Goal: Transaction & Acquisition: Purchase product/service

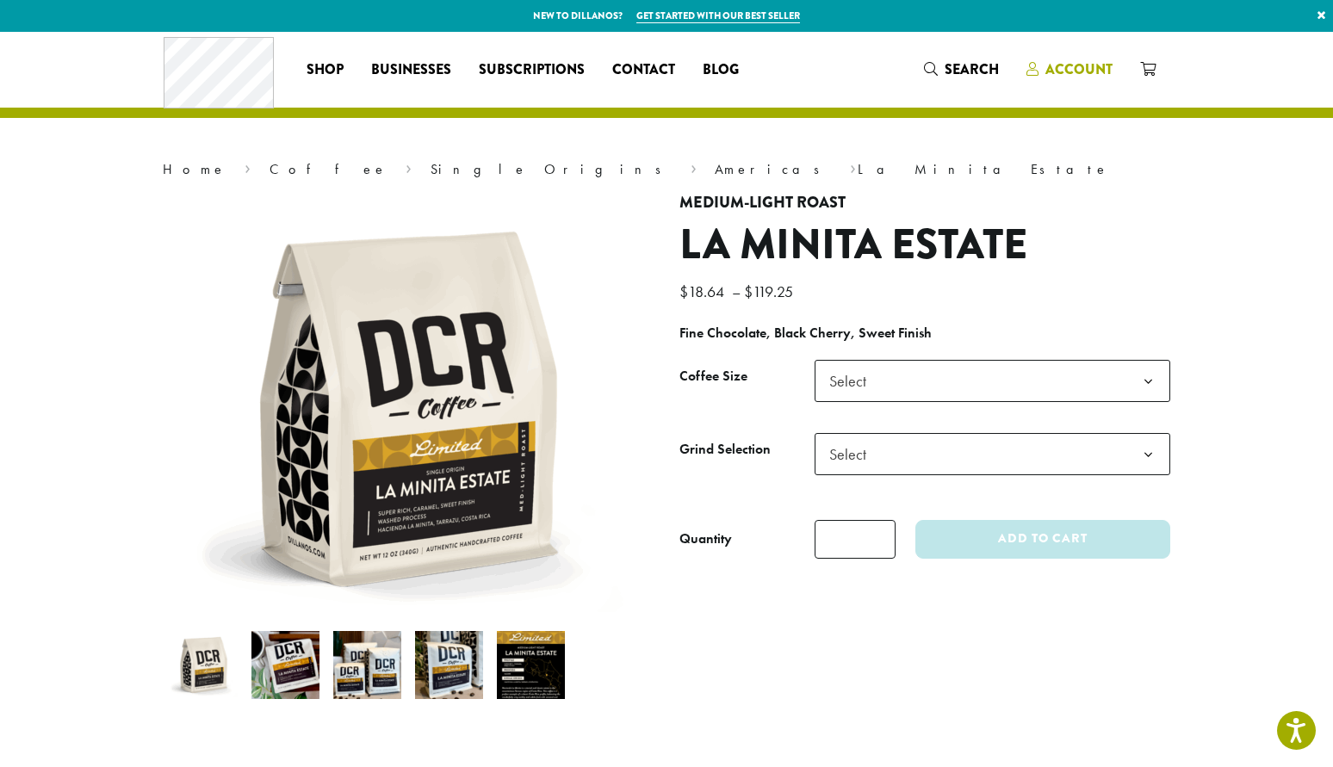
click at [1091, 64] on span "Account" at bounding box center [1079, 69] width 67 height 20
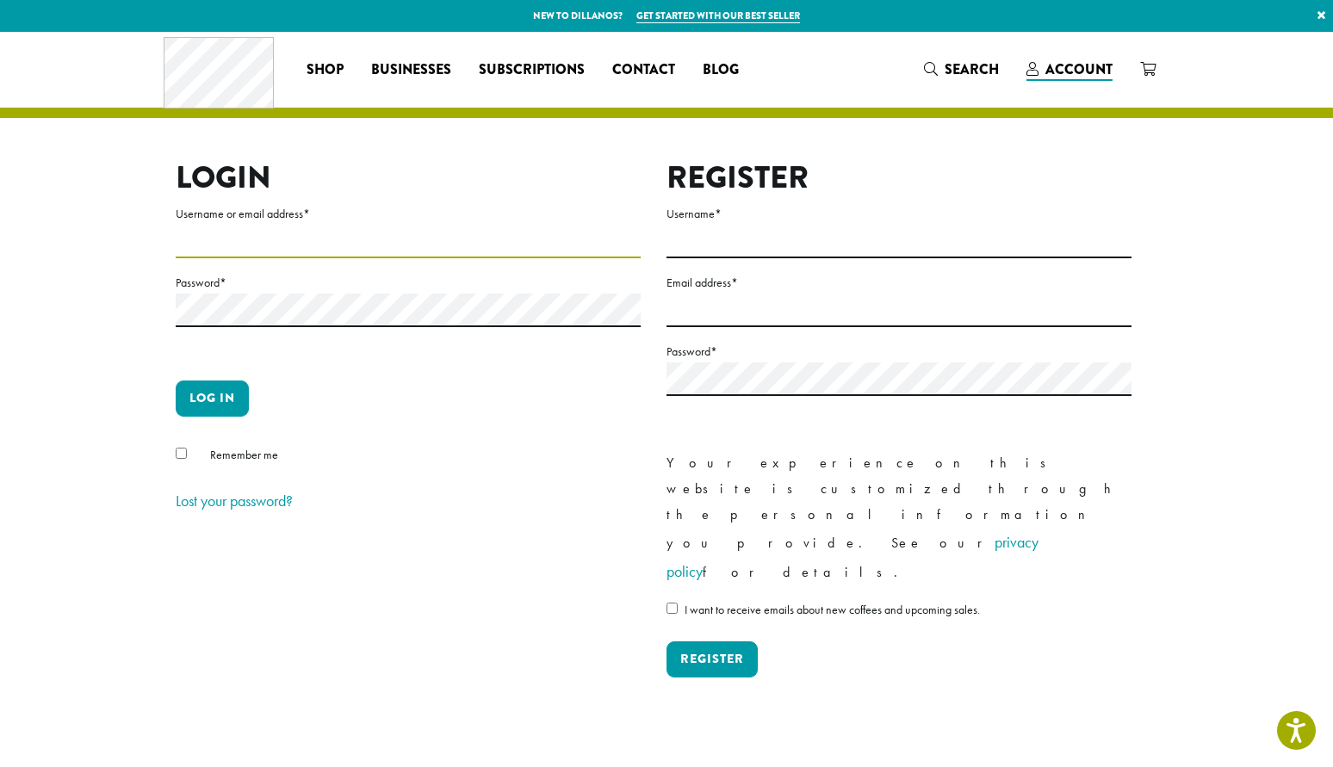
click at [256, 250] on input "Username or email address *" at bounding box center [408, 242] width 465 height 34
type input "**********"
click at [217, 400] on button "Log in" at bounding box center [212, 399] width 73 height 36
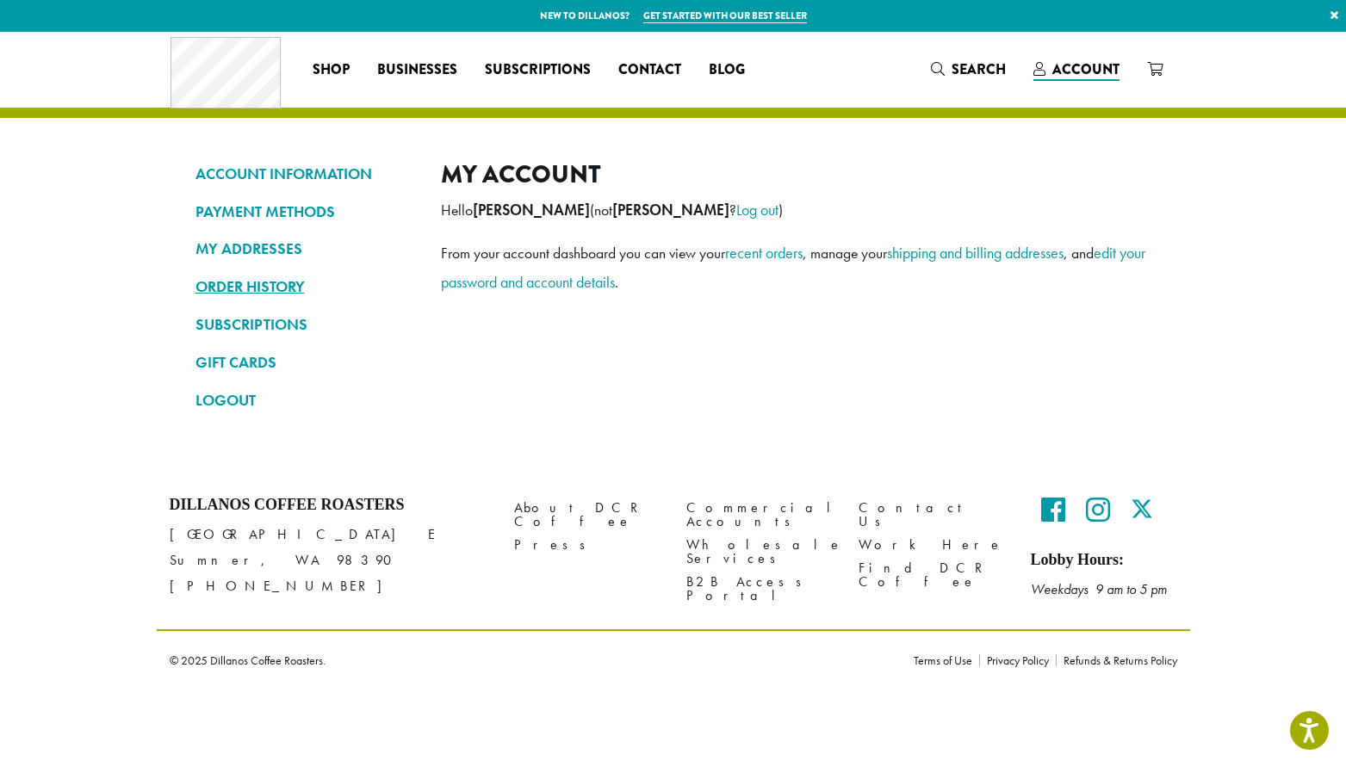
click at [282, 285] on link "ORDER HISTORY" at bounding box center [306, 286] width 220 height 29
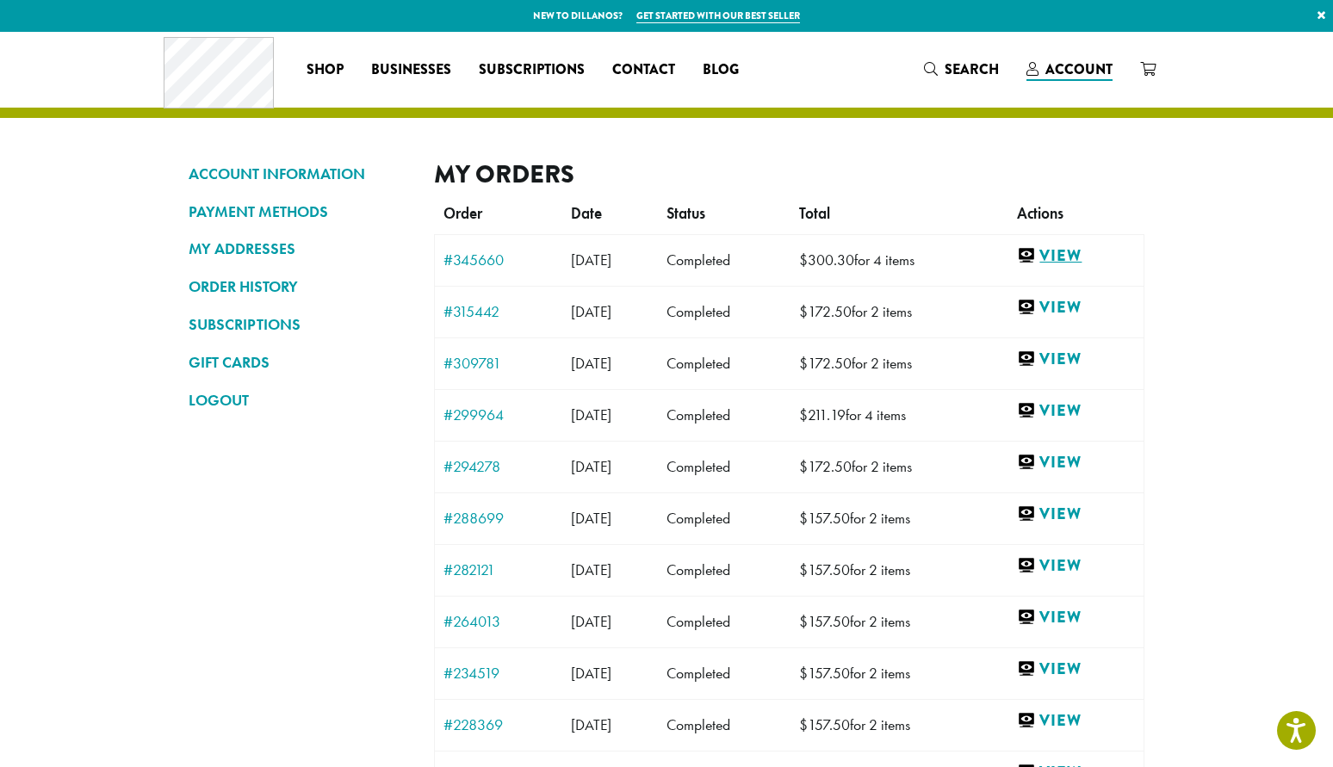
click at [1087, 254] on link "View" at bounding box center [1076, 256] width 118 height 22
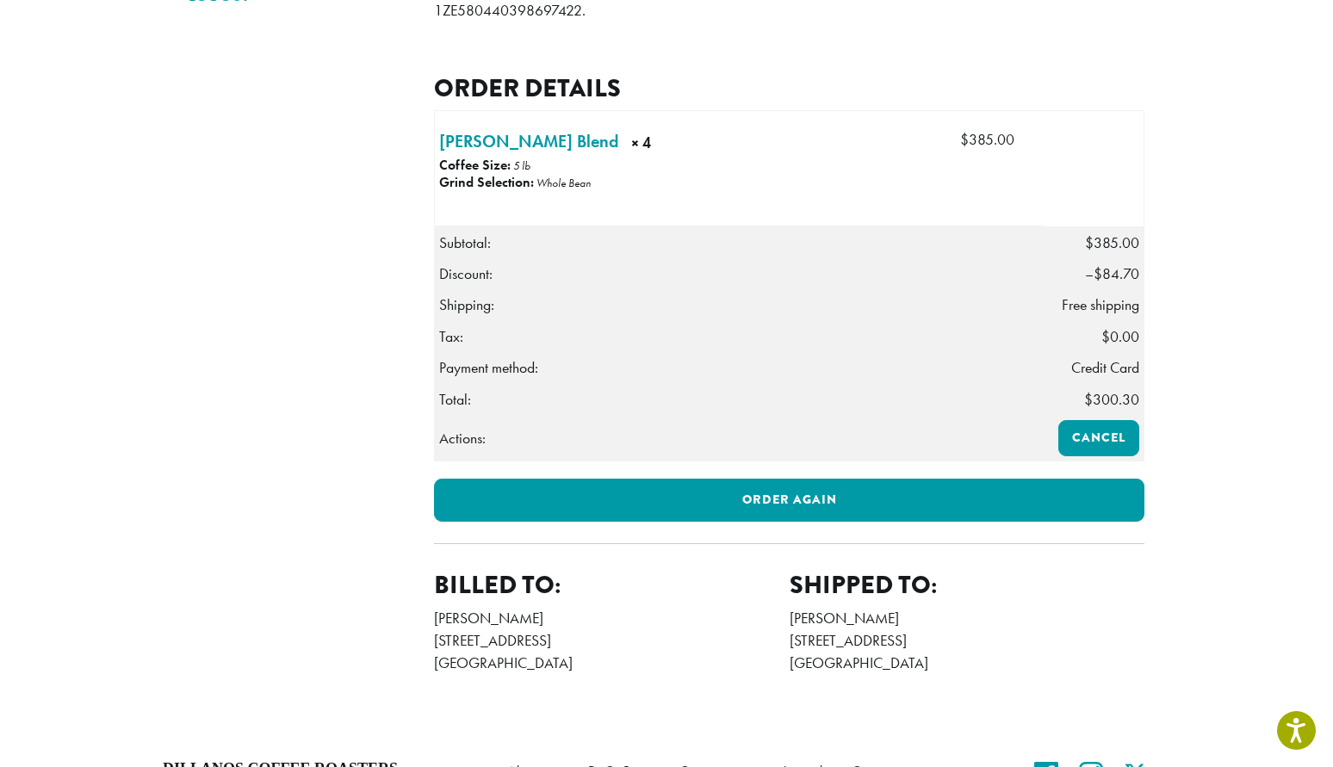
scroll to position [447, 0]
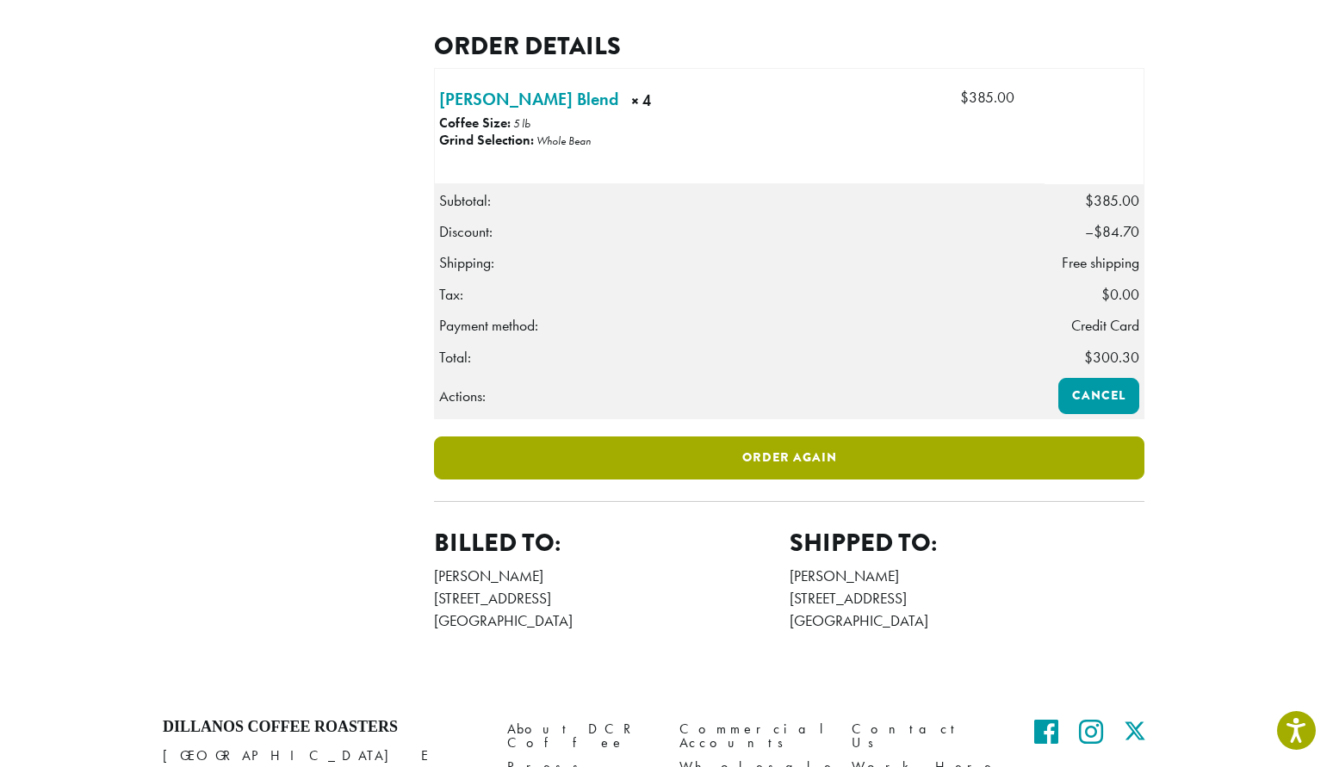
click at [799, 480] on link "Order again" at bounding box center [789, 458] width 711 height 43
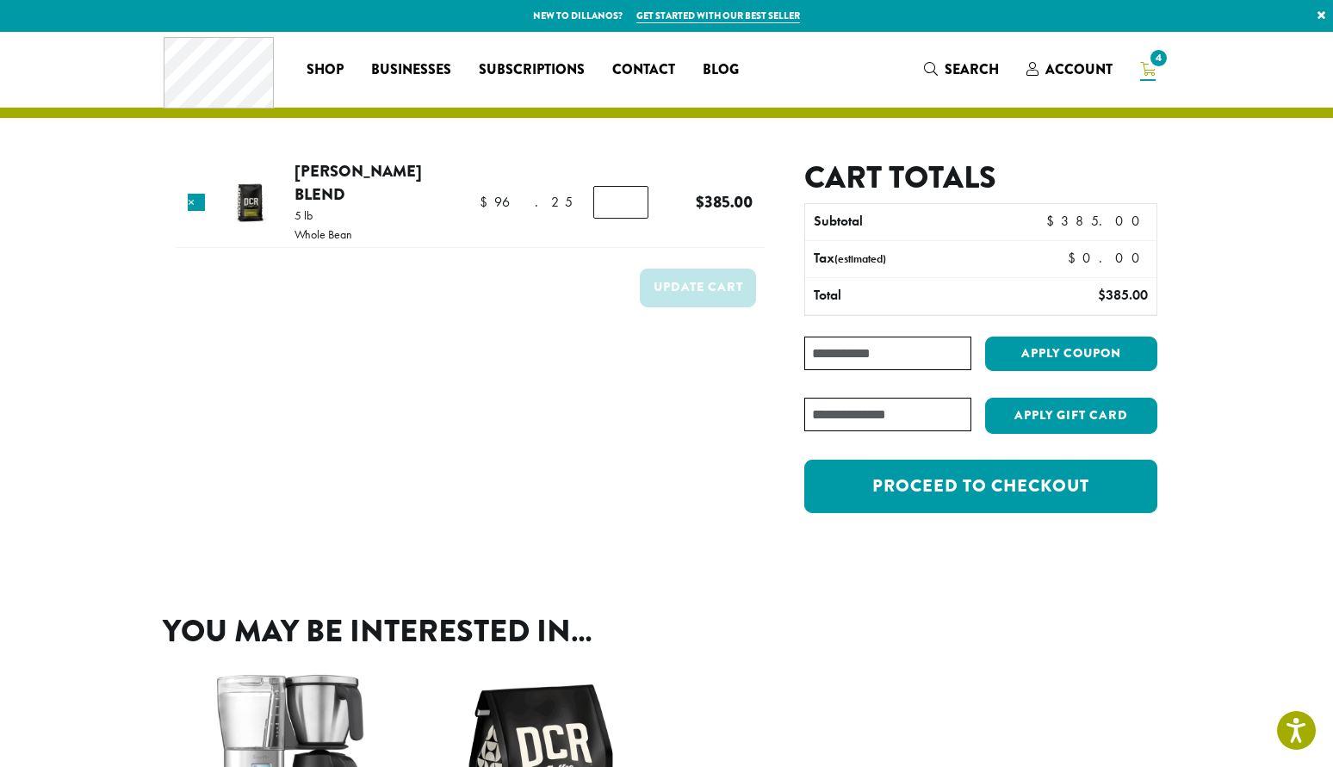
click at [866, 355] on input "Coupon:" at bounding box center [887, 354] width 167 height 34
paste input "**********"
type input "**********"
click at [1063, 345] on button "Apply coupon" at bounding box center [1071, 354] width 172 height 35
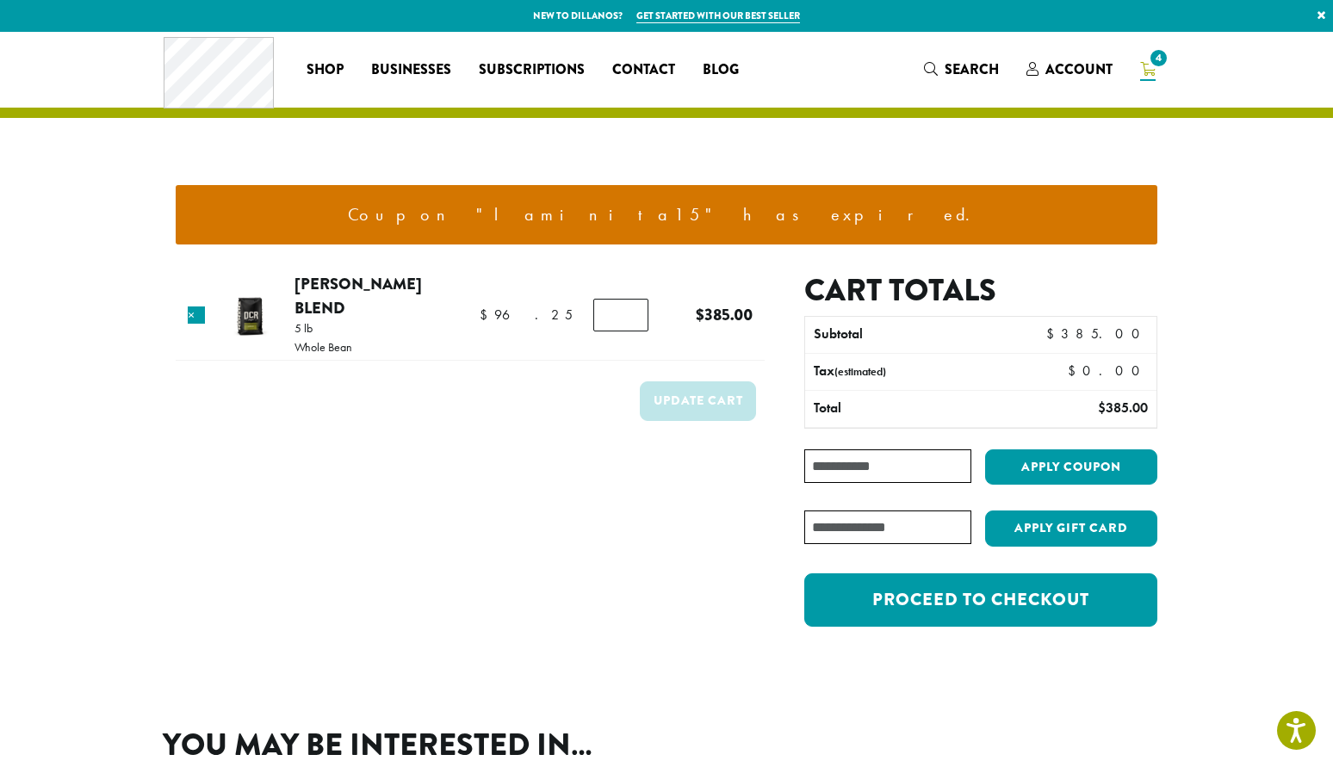
click at [950, 471] on input "Coupon:" at bounding box center [887, 467] width 167 height 34
type input "*******"
click at [985, 450] on button "Apply coupon" at bounding box center [1071, 467] width 172 height 35
click at [1043, 475] on button "Apply coupon" at bounding box center [1071, 467] width 172 height 35
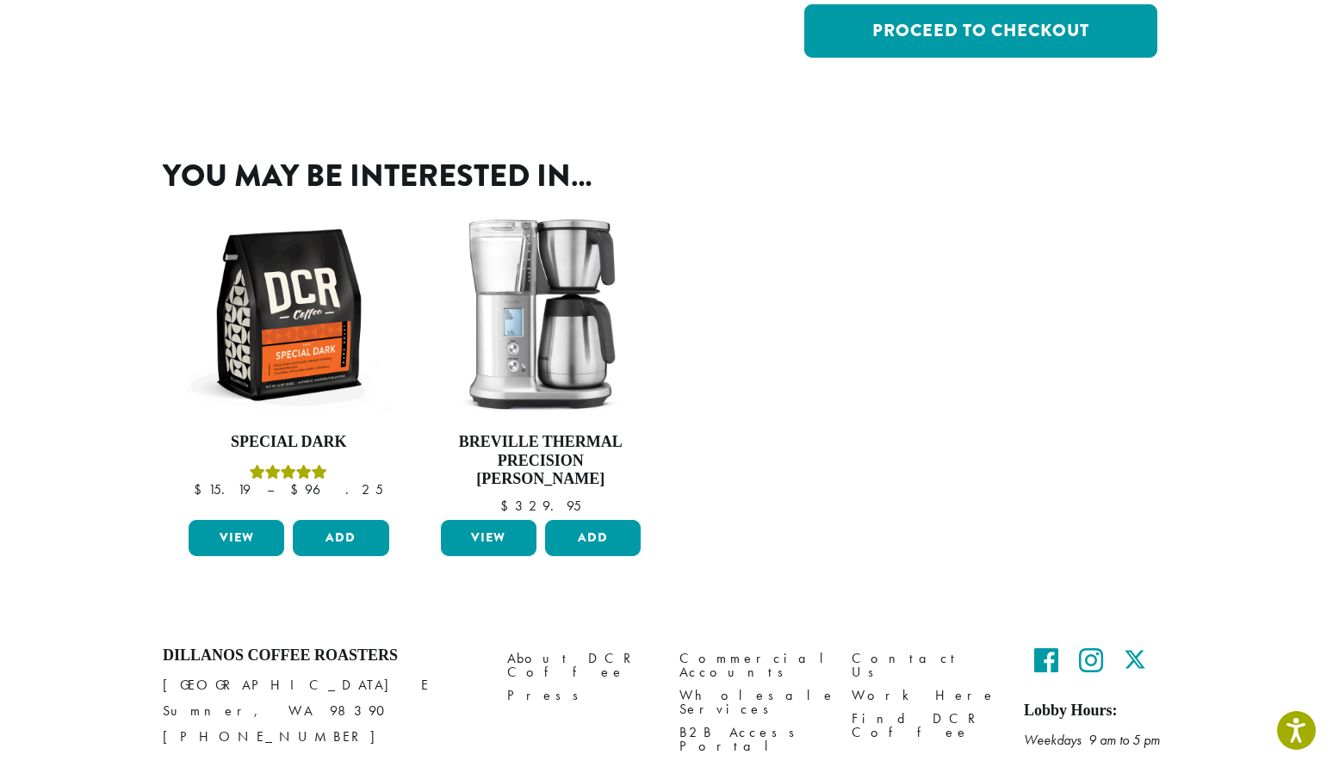
scroll to position [625, 0]
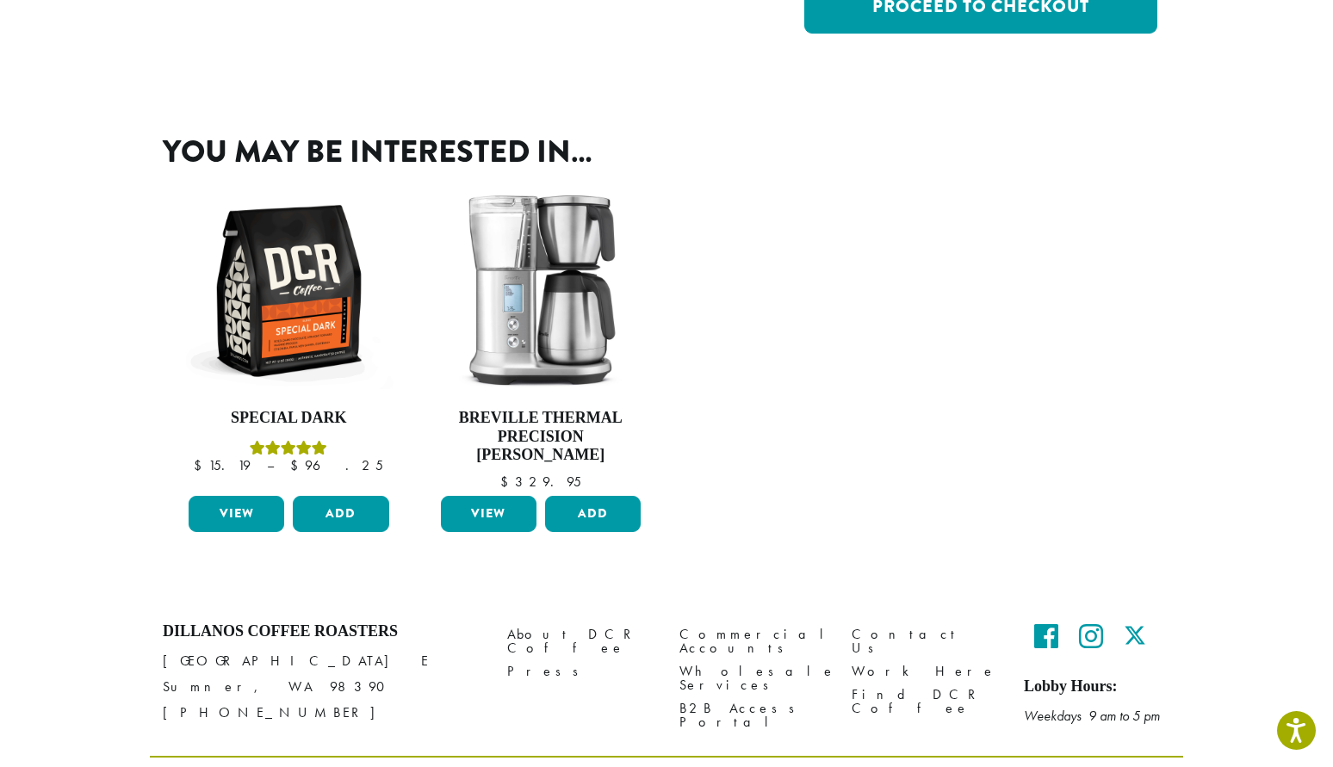
click at [1089, 623] on icon at bounding box center [1091, 637] width 24 height 28
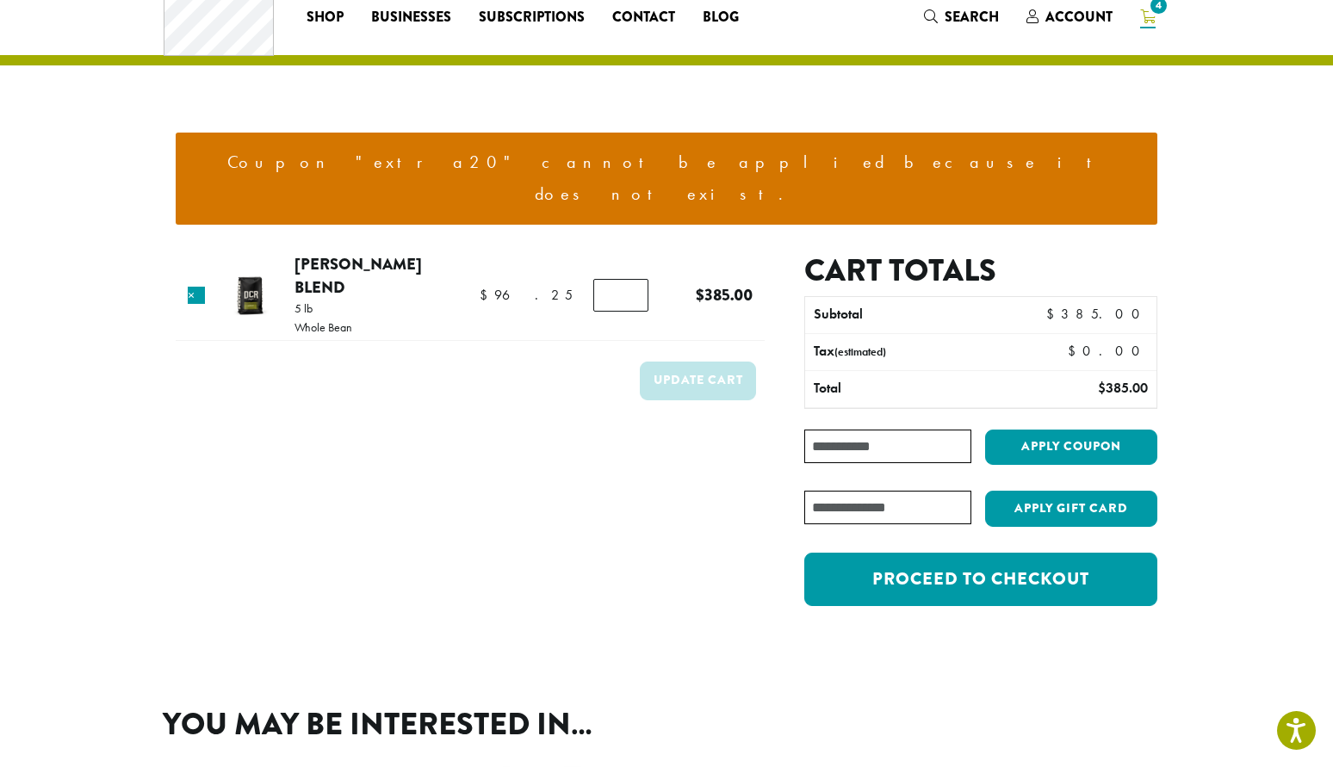
scroll to position [0, 0]
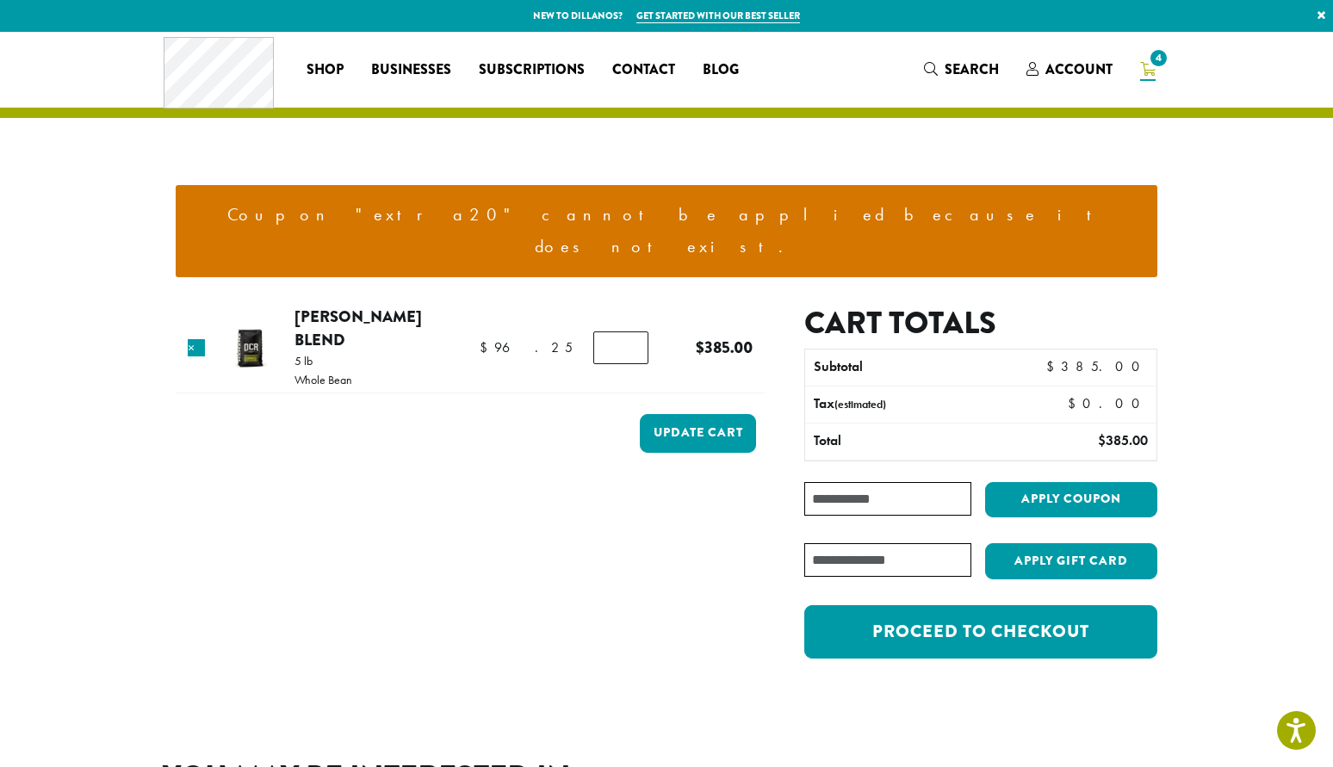
drag, startPoint x: 616, startPoint y: 306, endPoint x: 573, endPoint y: 302, distance: 43.2
click at [571, 305] on tr "× Howie’s Blend 5 lb Whole Bean $ 96.25 $ 96.25 Howie's Blend quantity * $ 96.2…" at bounding box center [470, 349] width 589 height 89
drag, startPoint x: 626, startPoint y: 301, endPoint x: 635, endPoint y: 306, distance: 10.0
click at [631, 332] on input "**" at bounding box center [620, 348] width 55 height 33
type input "*"
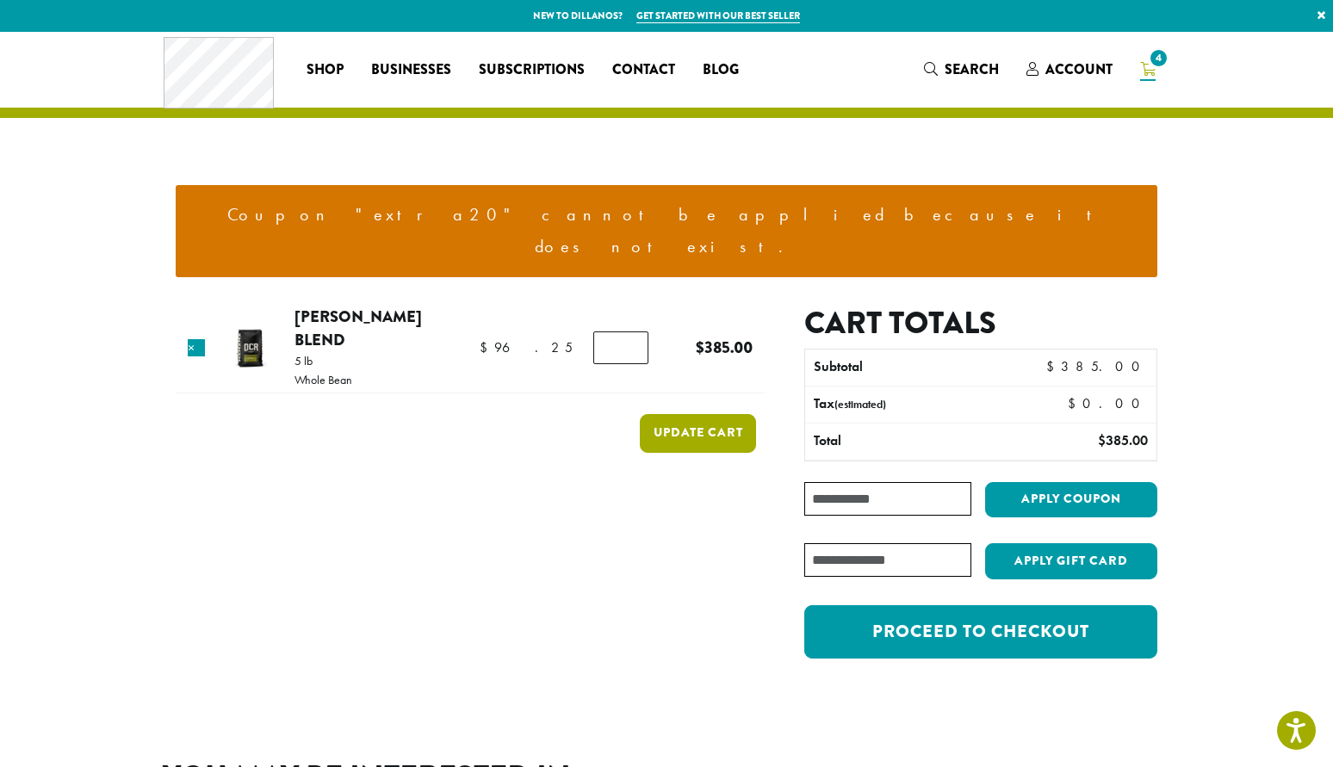
type button "Update cart"
click at [684, 414] on button "Update cart" at bounding box center [698, 433] width 116 height 39
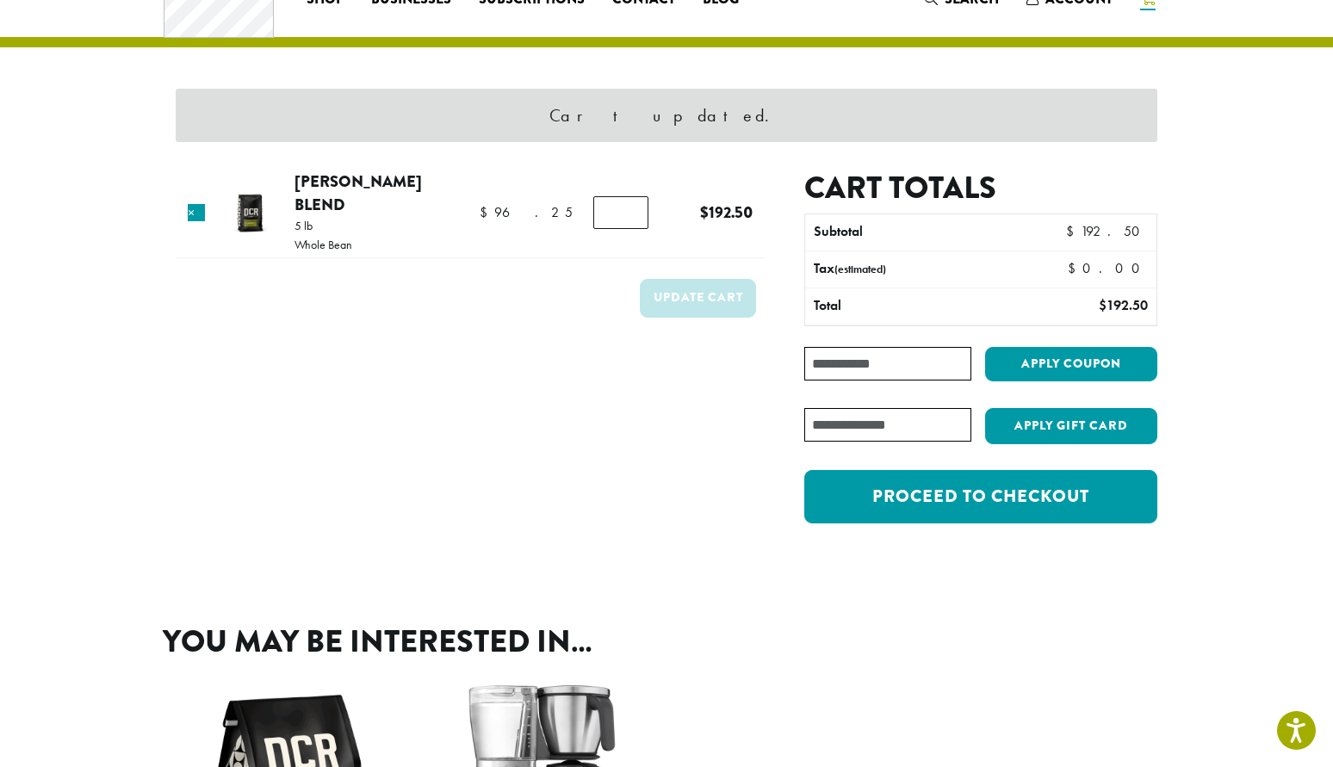
scroll to position [72, 0]
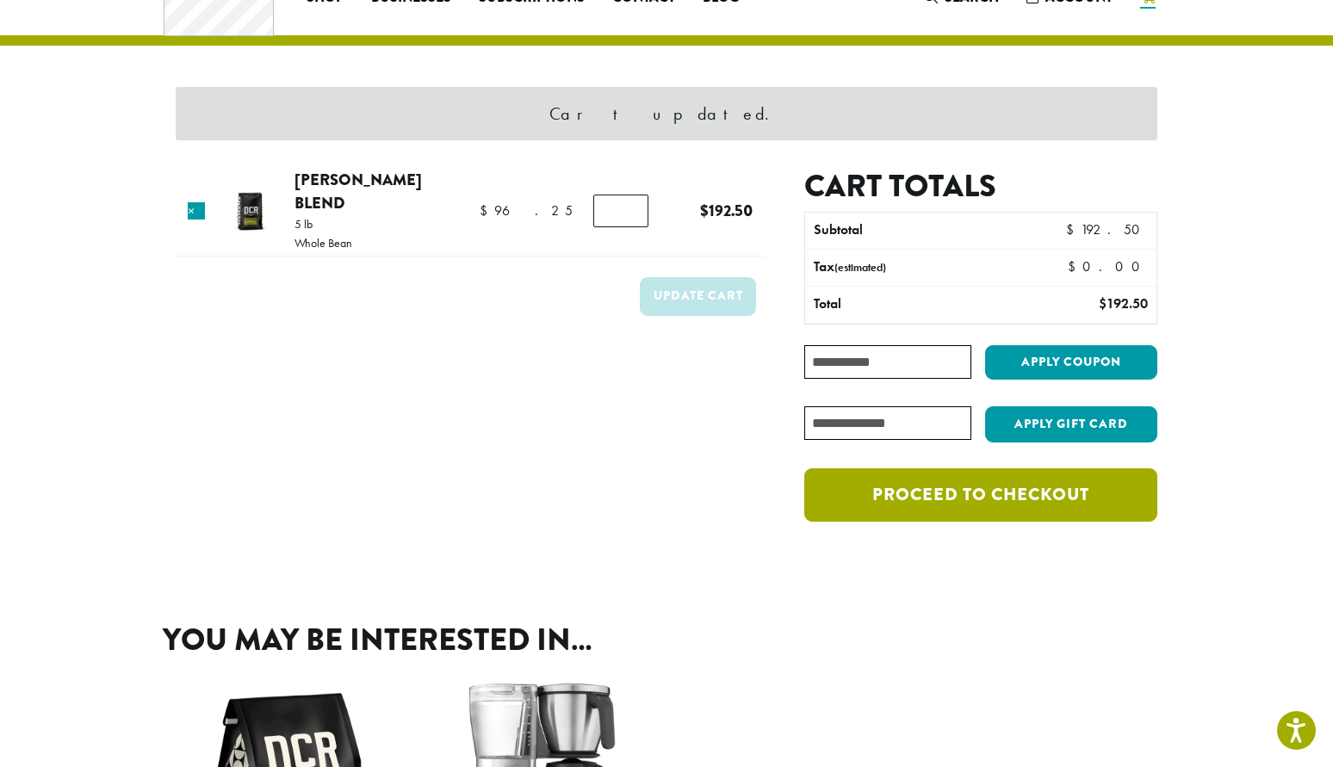
click at [984, 502] on link "Proceed to checkout" at bounding box center [980, 495] width 353 height 53
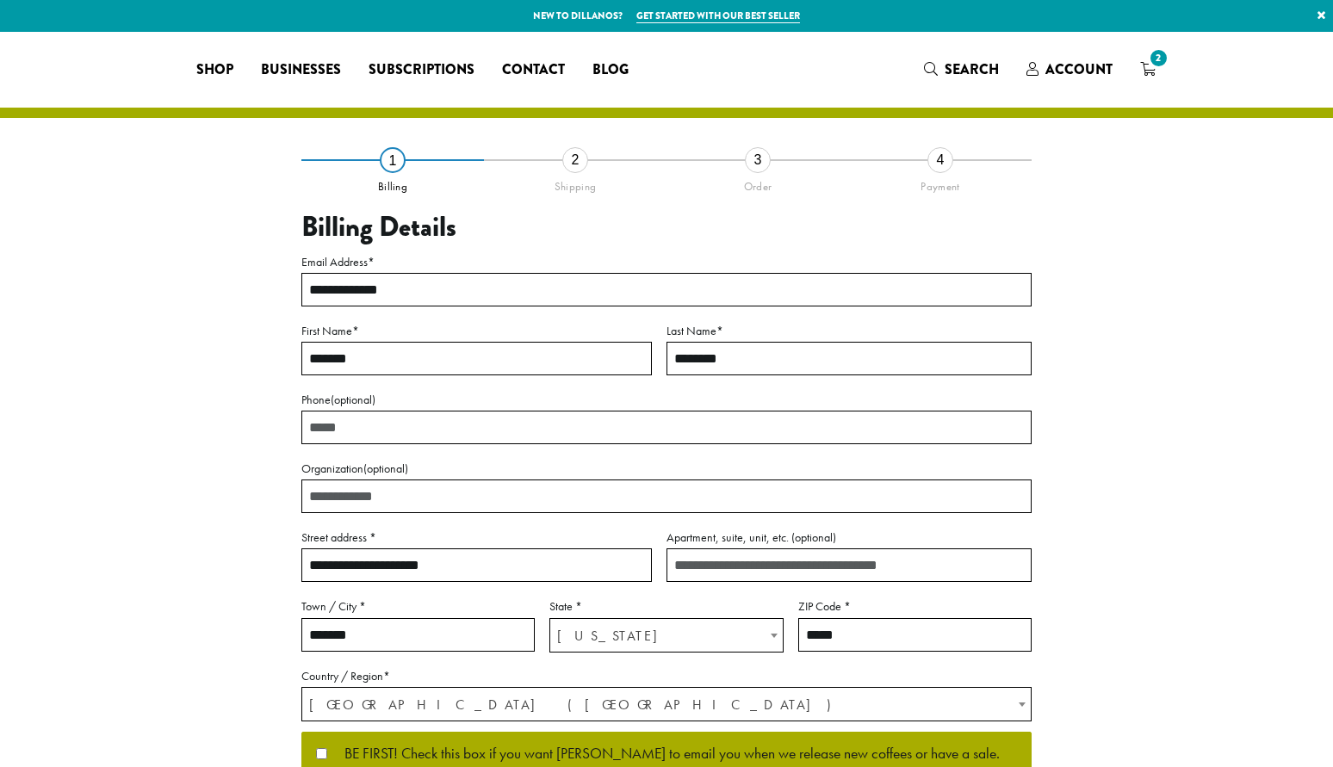
select select "**"
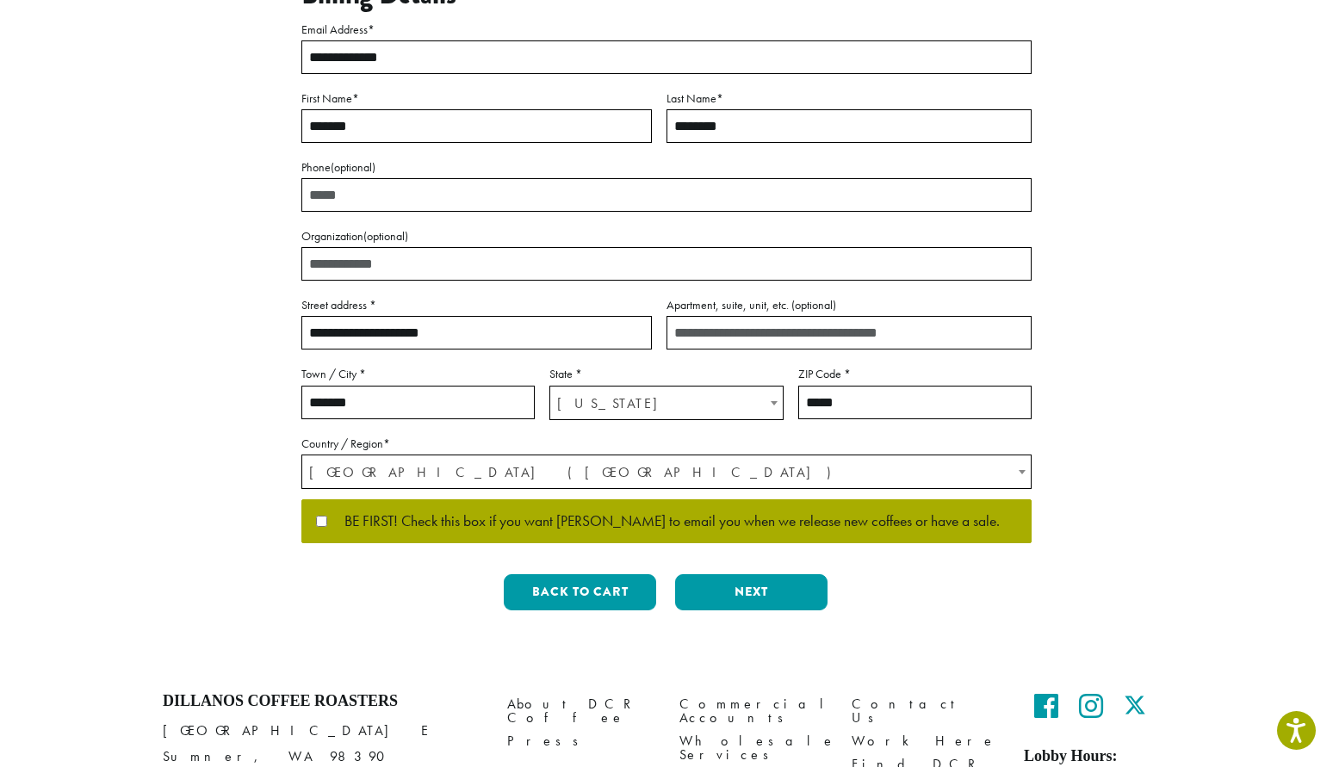
scroll to position [233, 0]
click at [750, 592] on button "Next" at bounding box center [751, 592] width 152 height 36
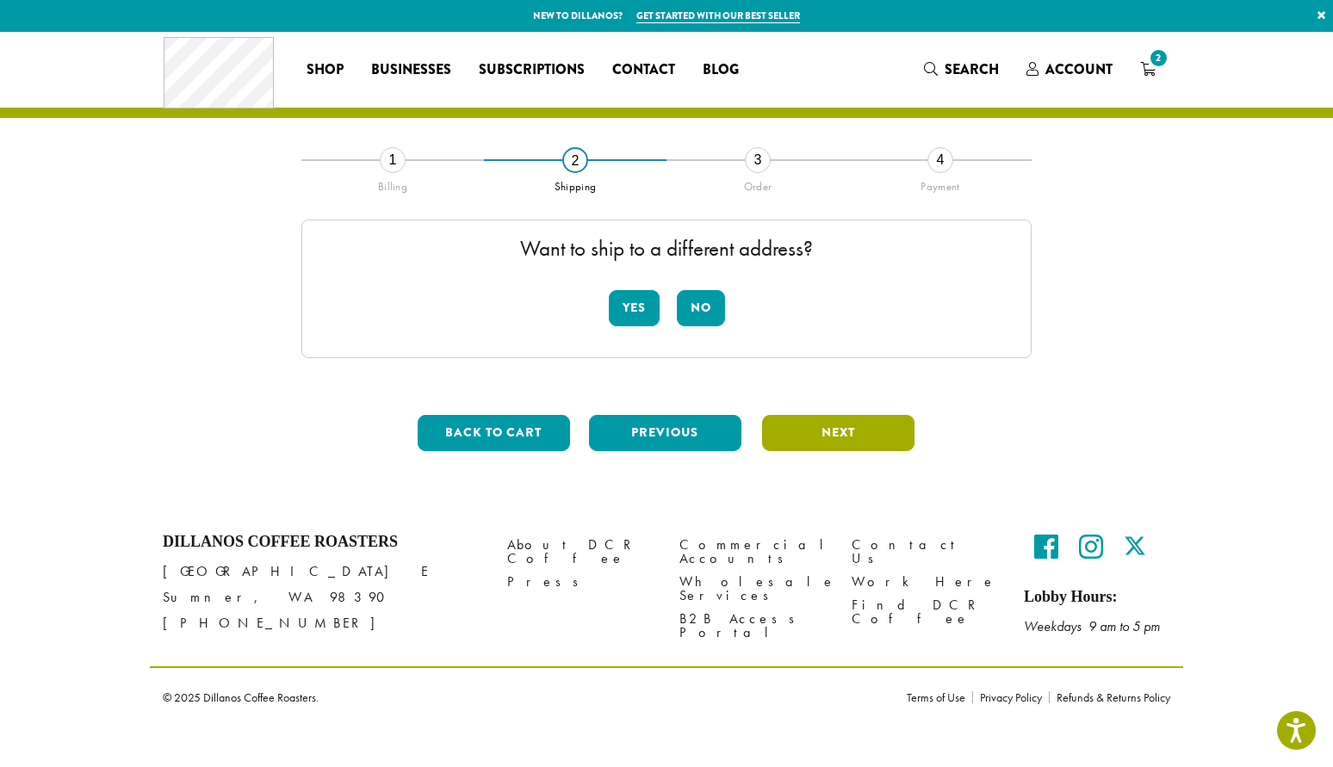
scroll to position [0, 0]
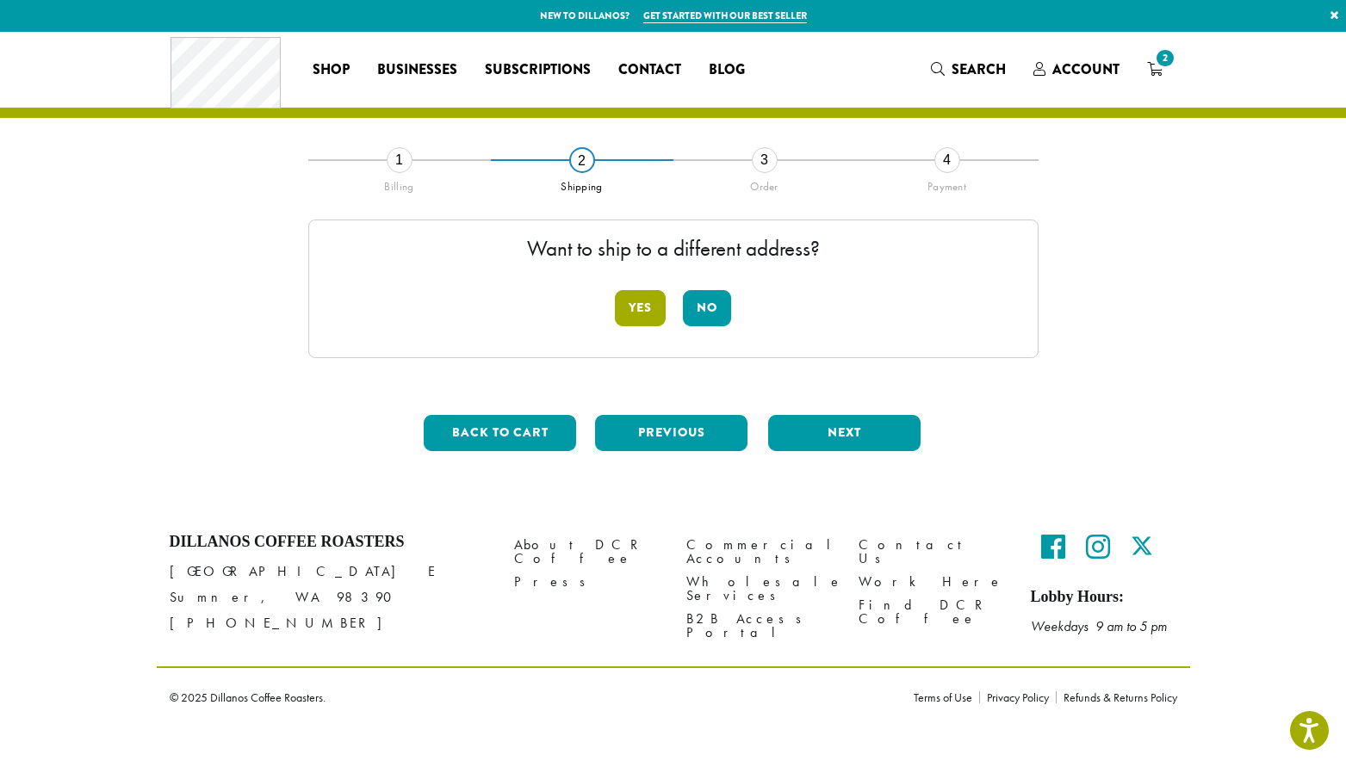
click at [639, 300] on button "Yes" at bounding box center [640, 308] width 51 height 36
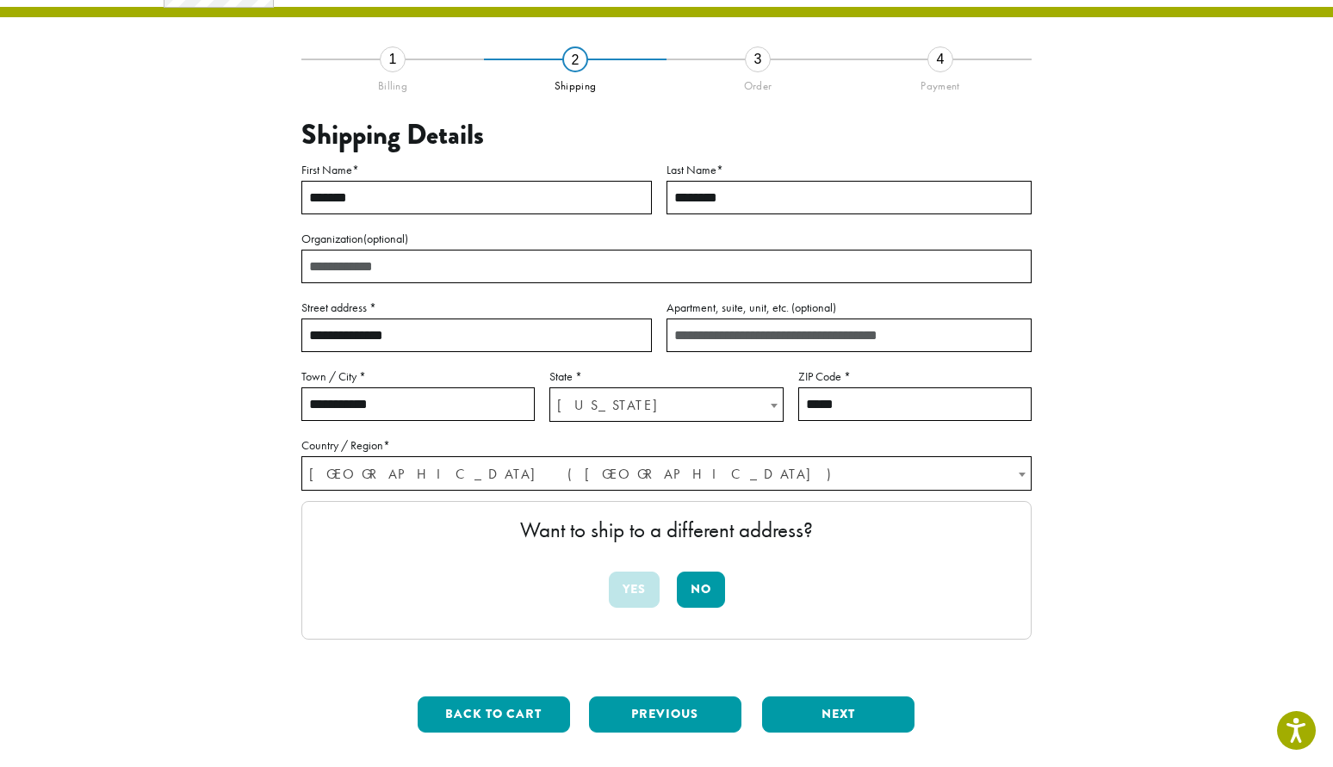
scroll to position [114, 0]
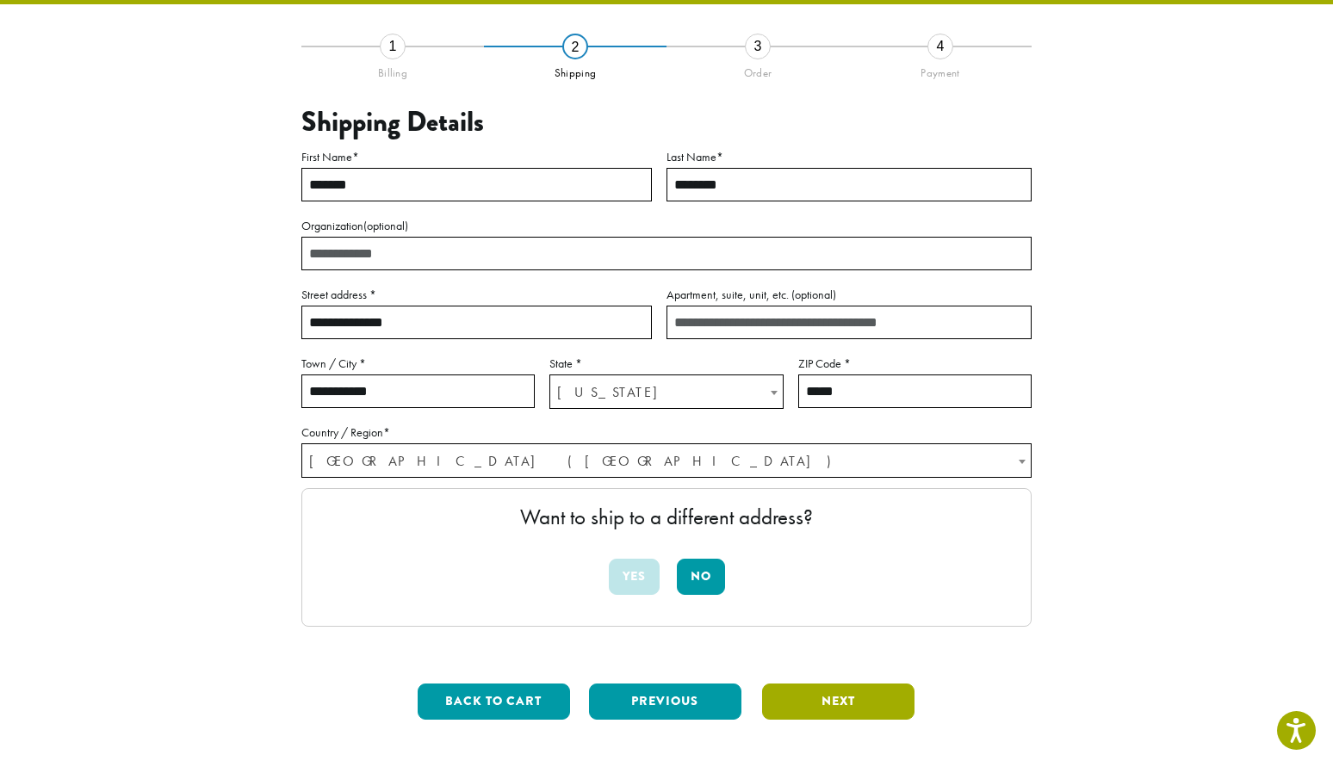
click at [801, 711] on button "Next" at bounding box center [838, 702] width 152 height 36
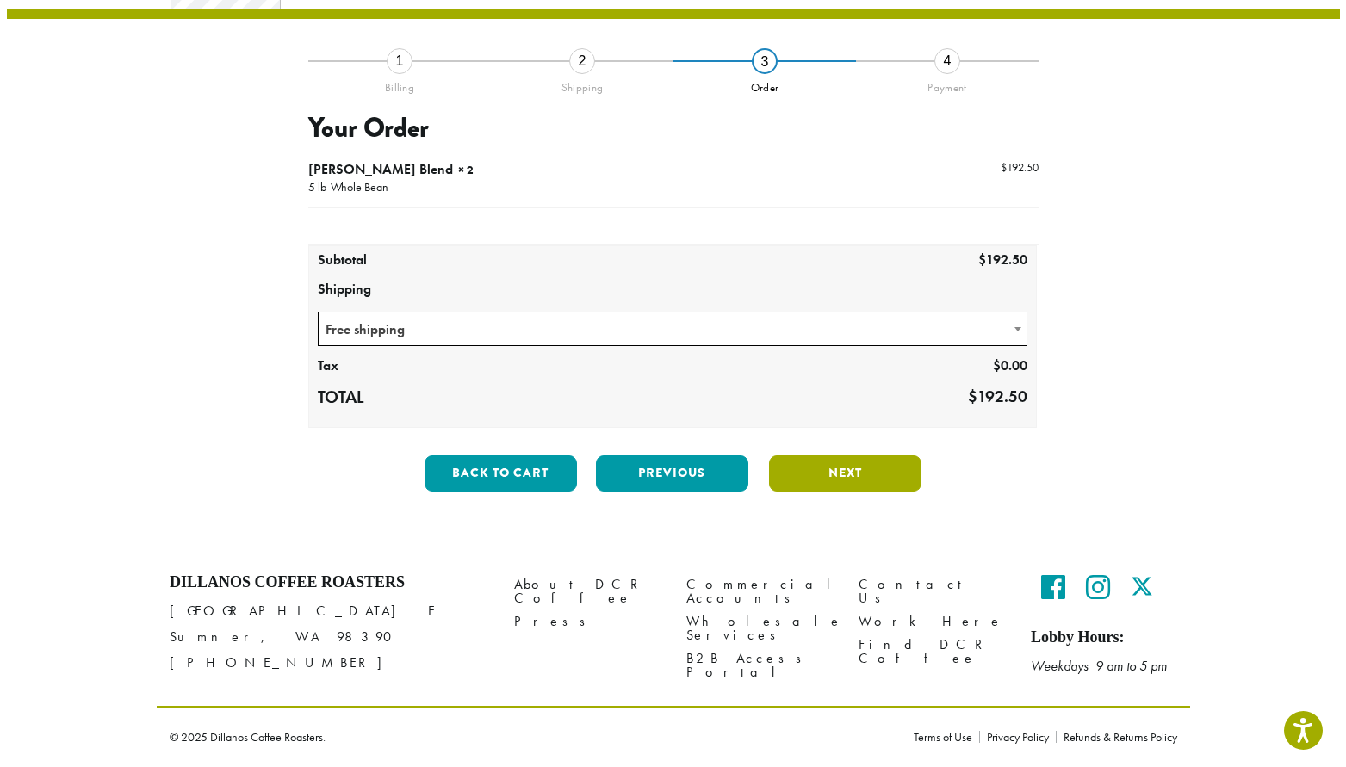
scroll to position [98, 0]
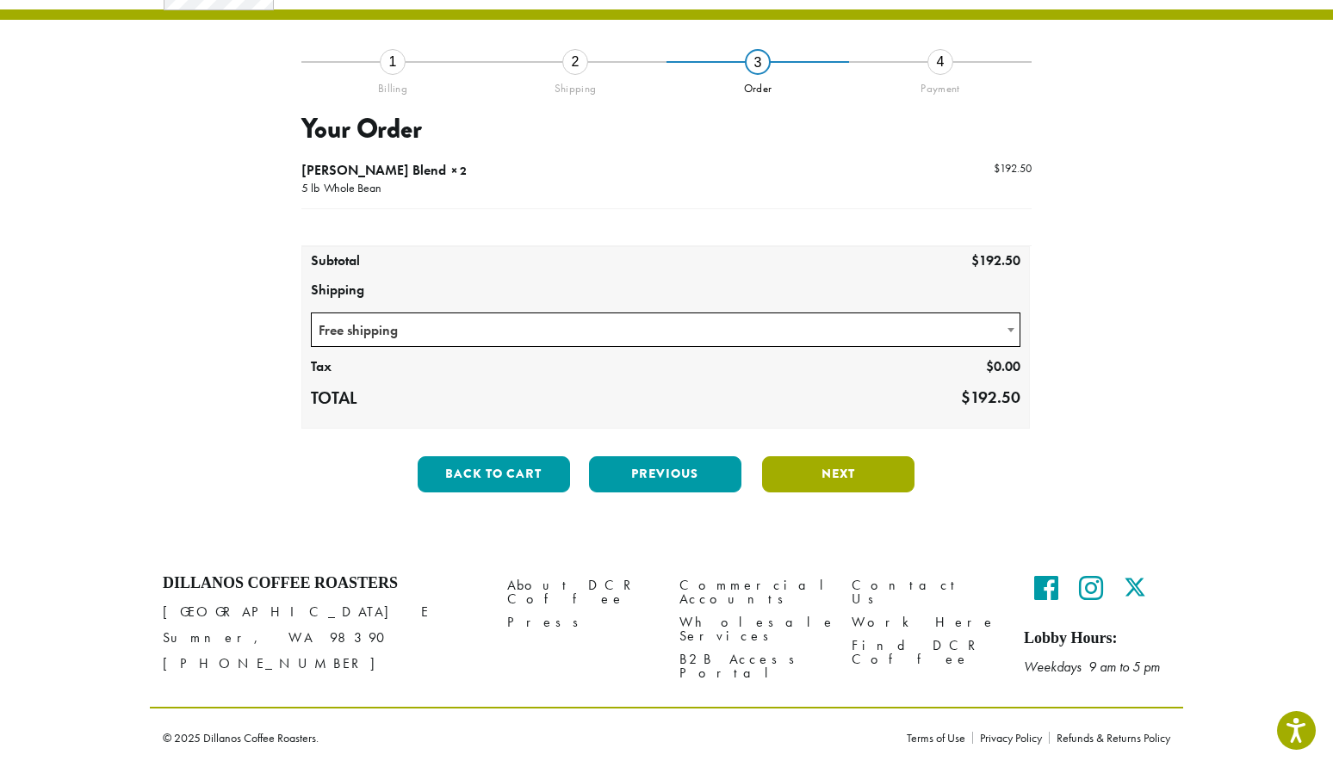
click at [848, 479] on button "Next" at bounding box center [838, 474] width 152 height 36
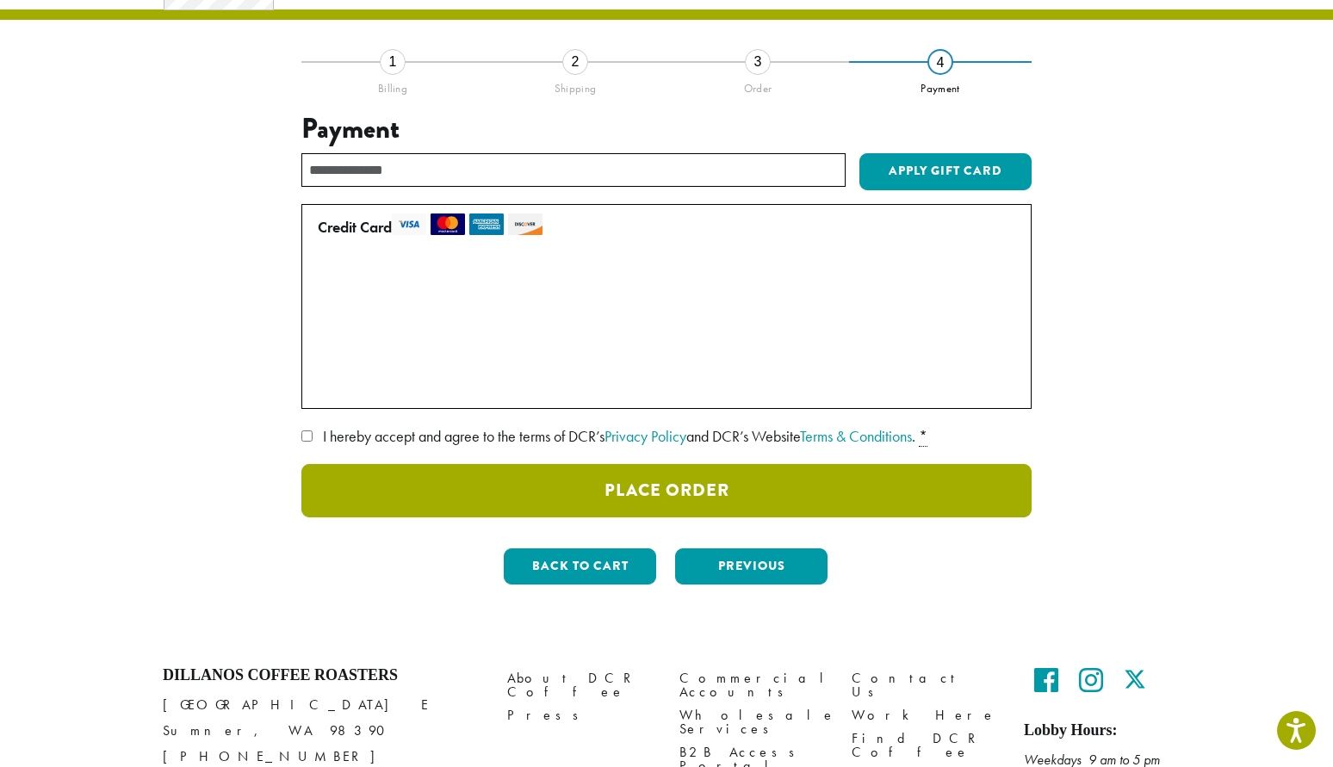
click at [761, 491] on button "Place Order" at bounding box center [666, 490] width 730 height 53
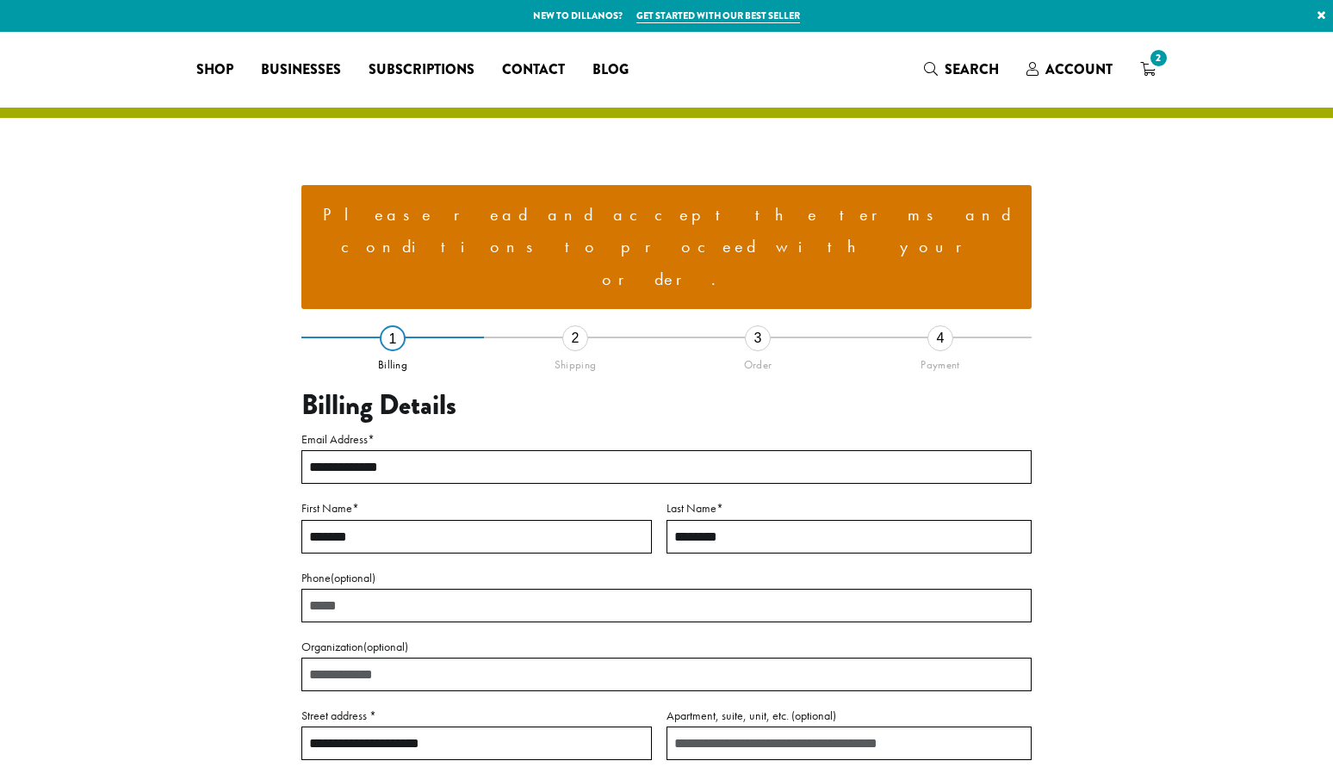
select select "**"
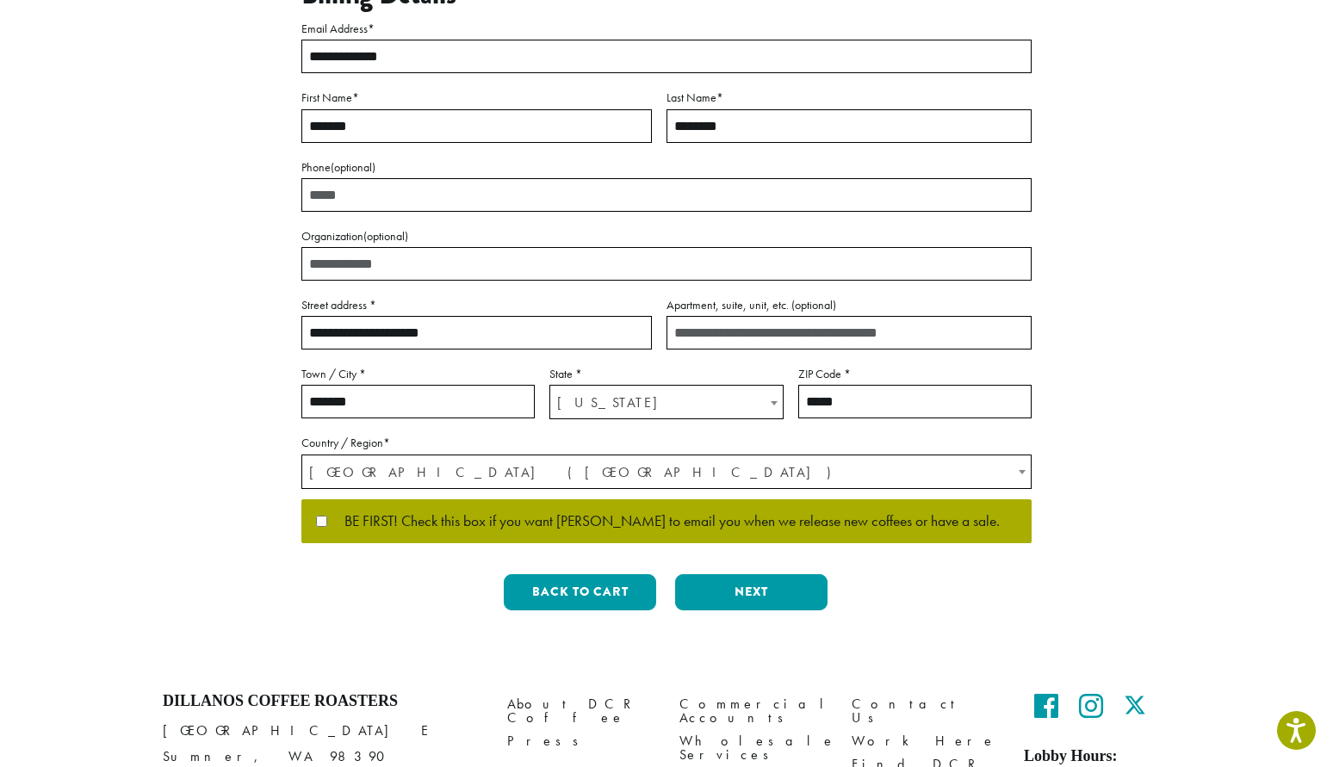
scroll to position [465, 0]
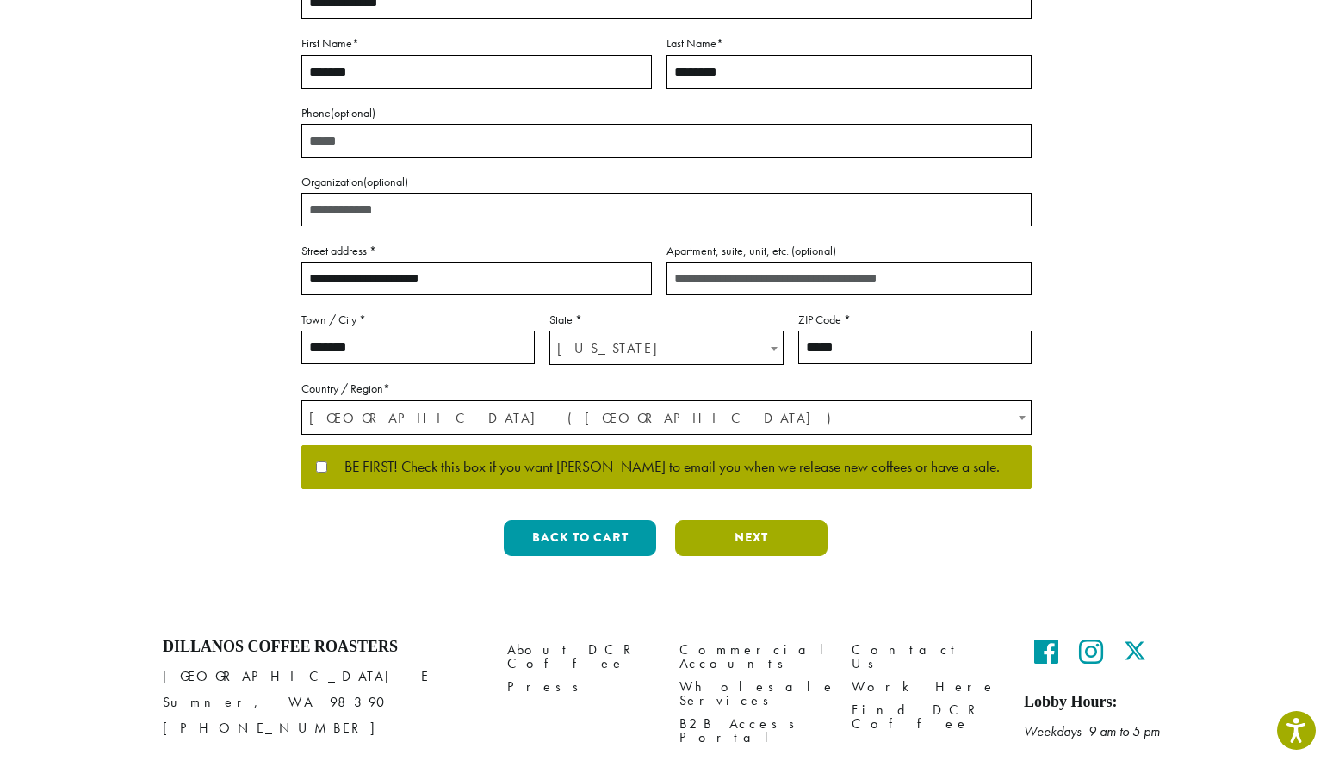
click at [788, 520] on button "Next" at bounding box center [751, 538] width 152 height 36
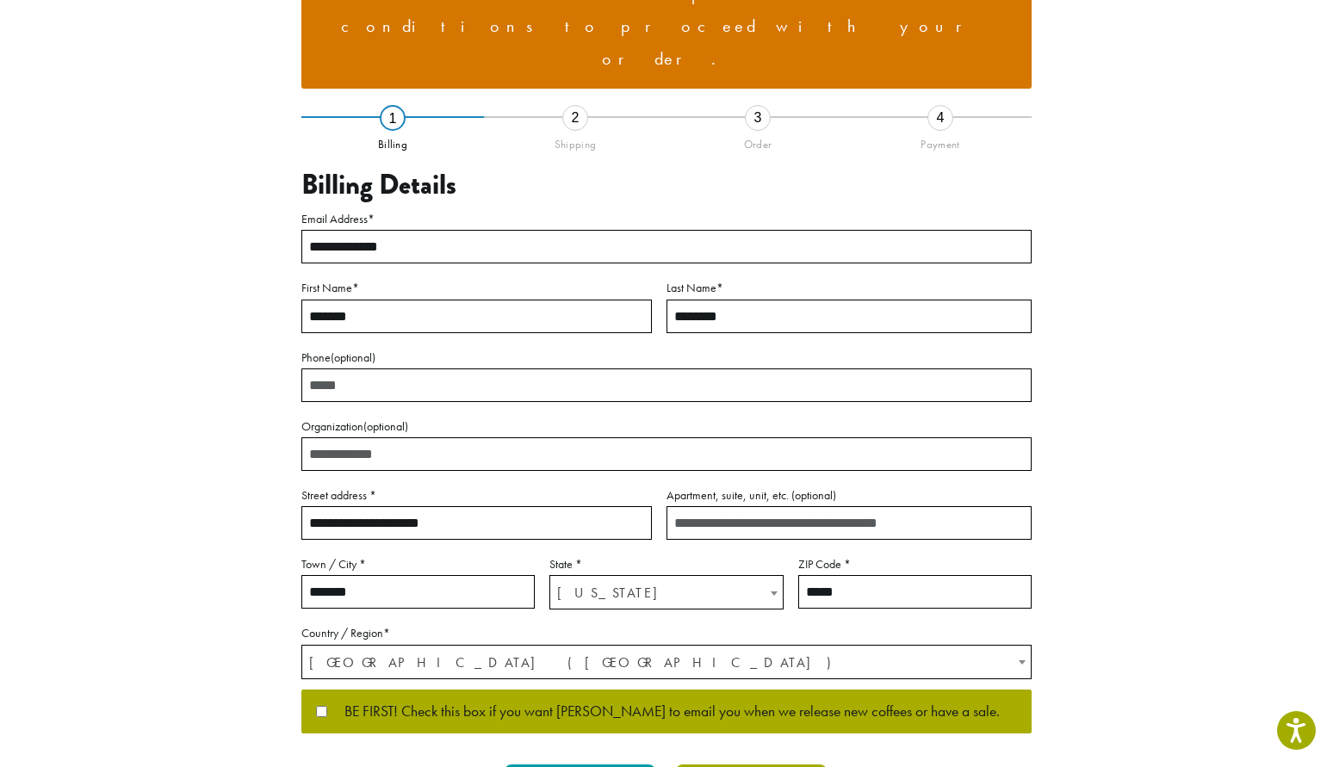
scroll to position [73, 0]
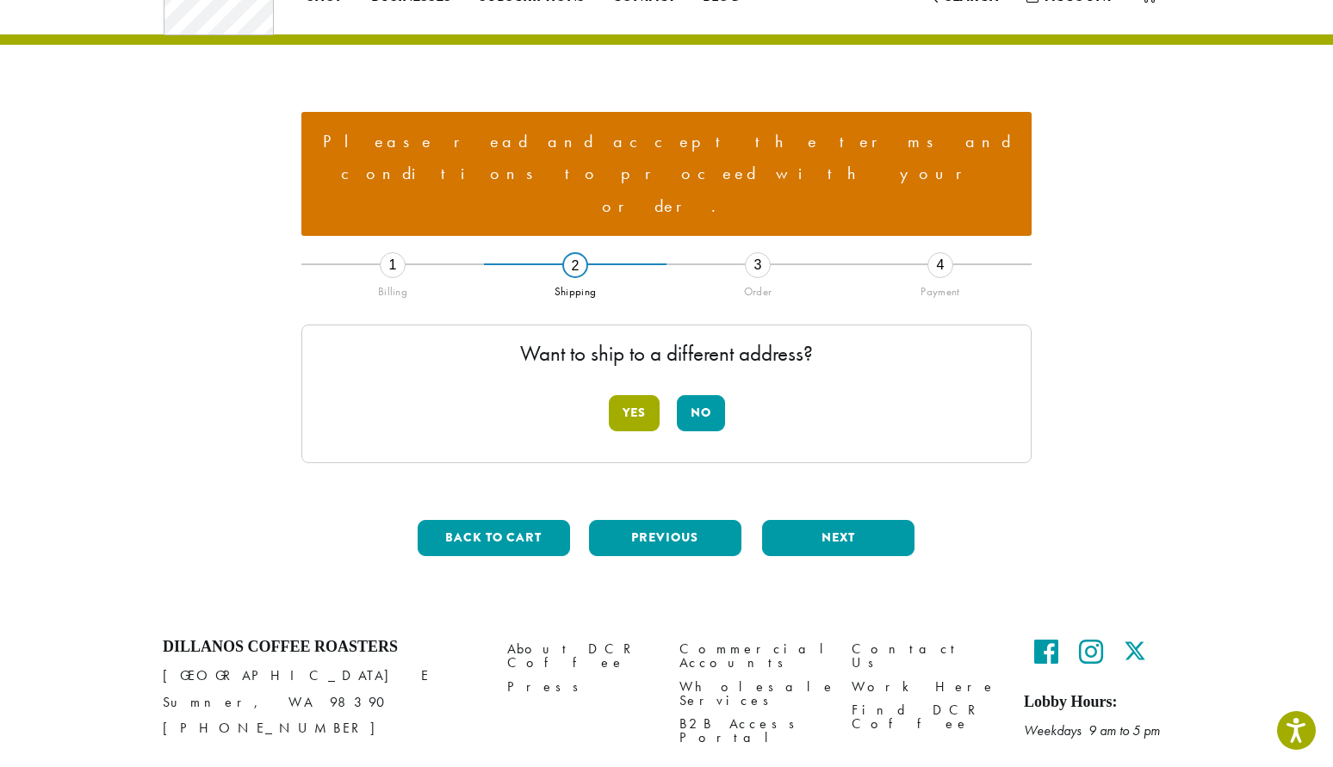
click at [646, 395] on button "Yes" at bounding box center [634, 413] width 51 height 36
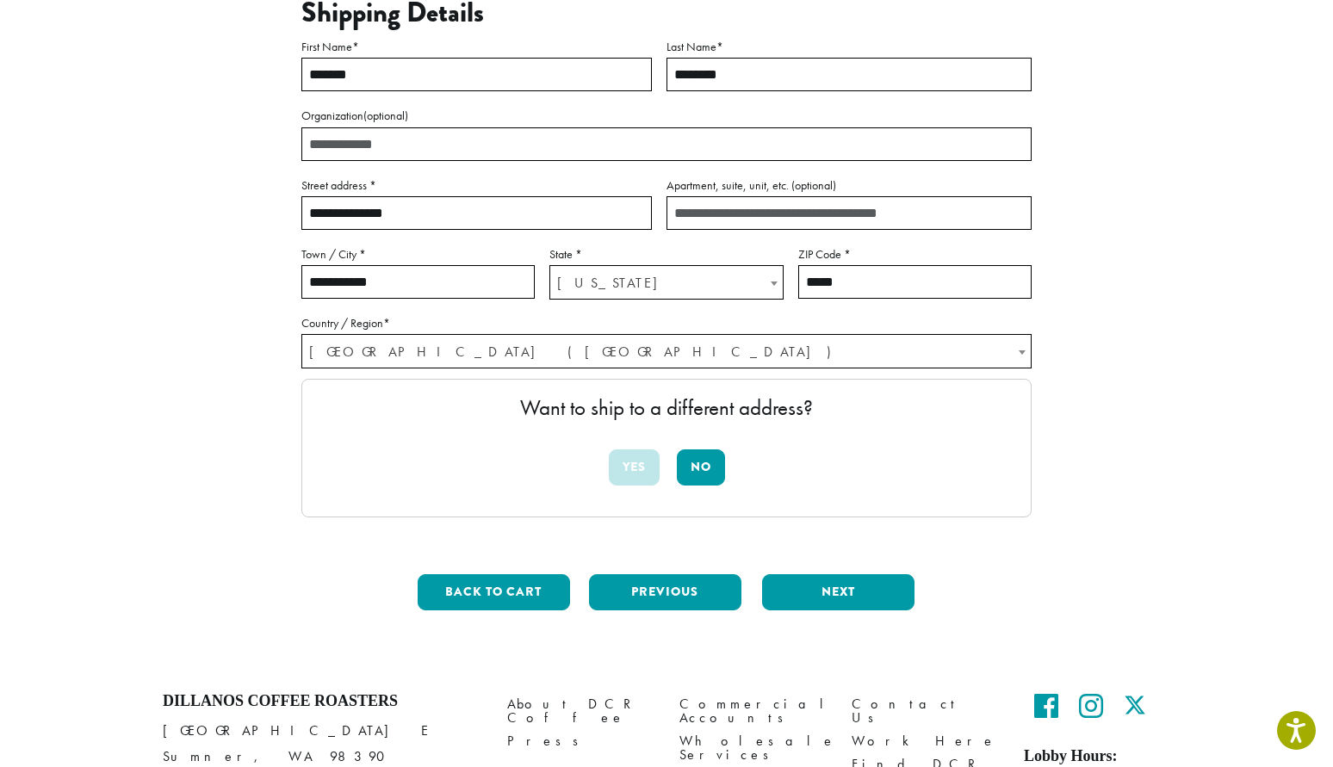
scroll to position [456, 0]
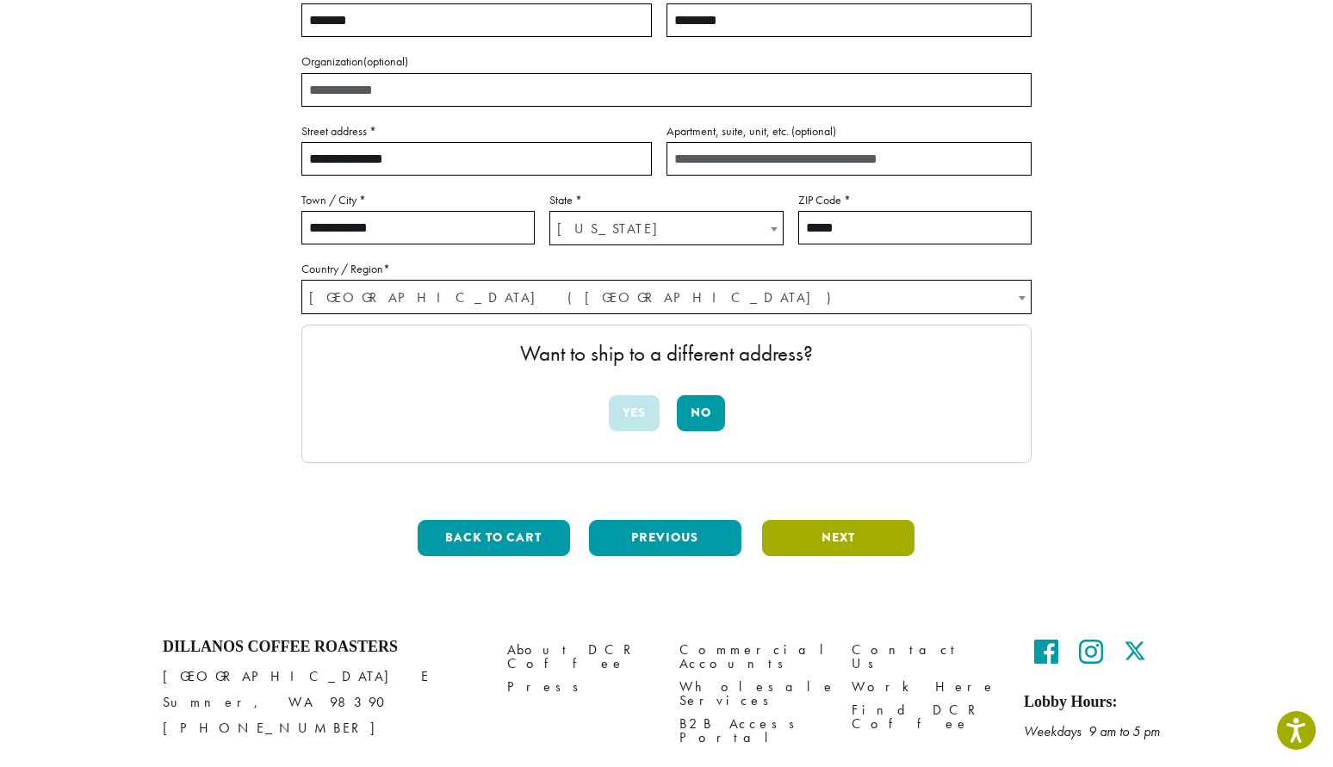
click at [838, 520] on button "Next" at bounding box center [838, 538] width 152 height 36
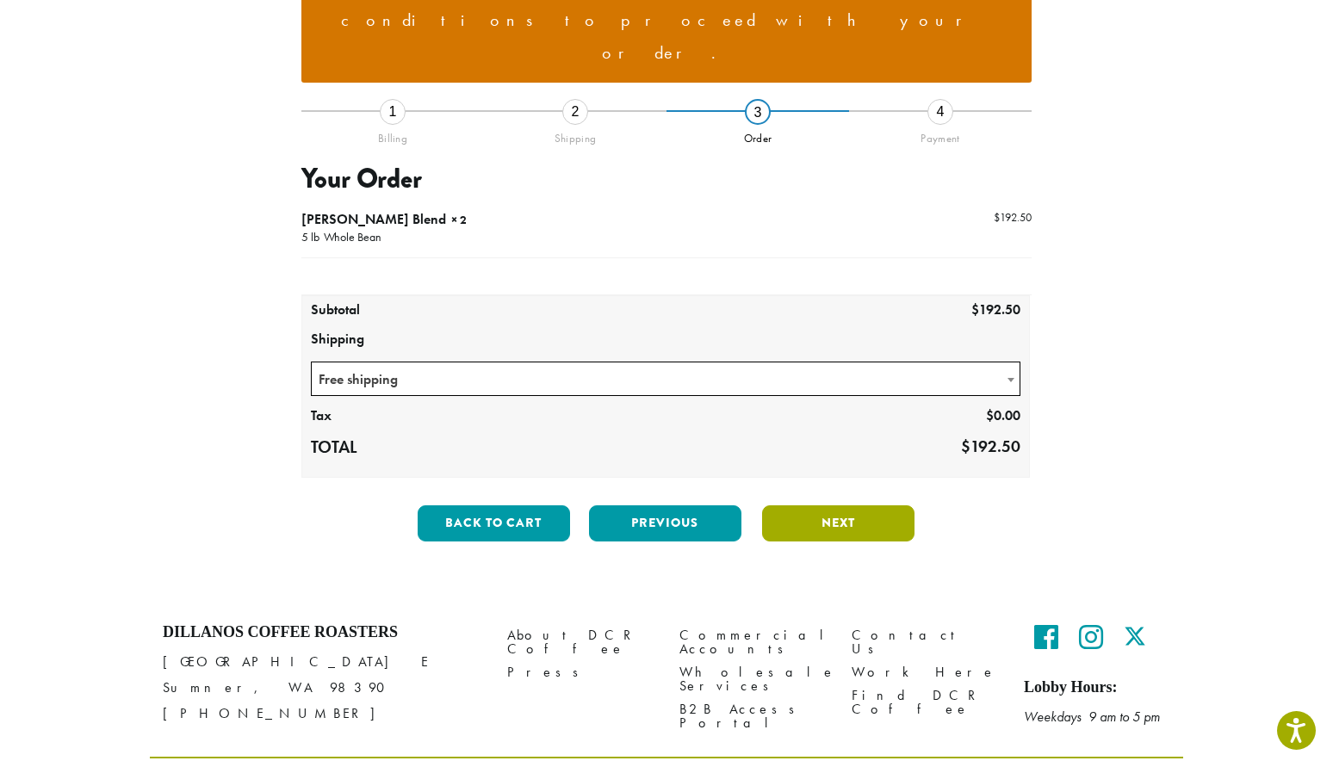
scroll to position [212, 0]
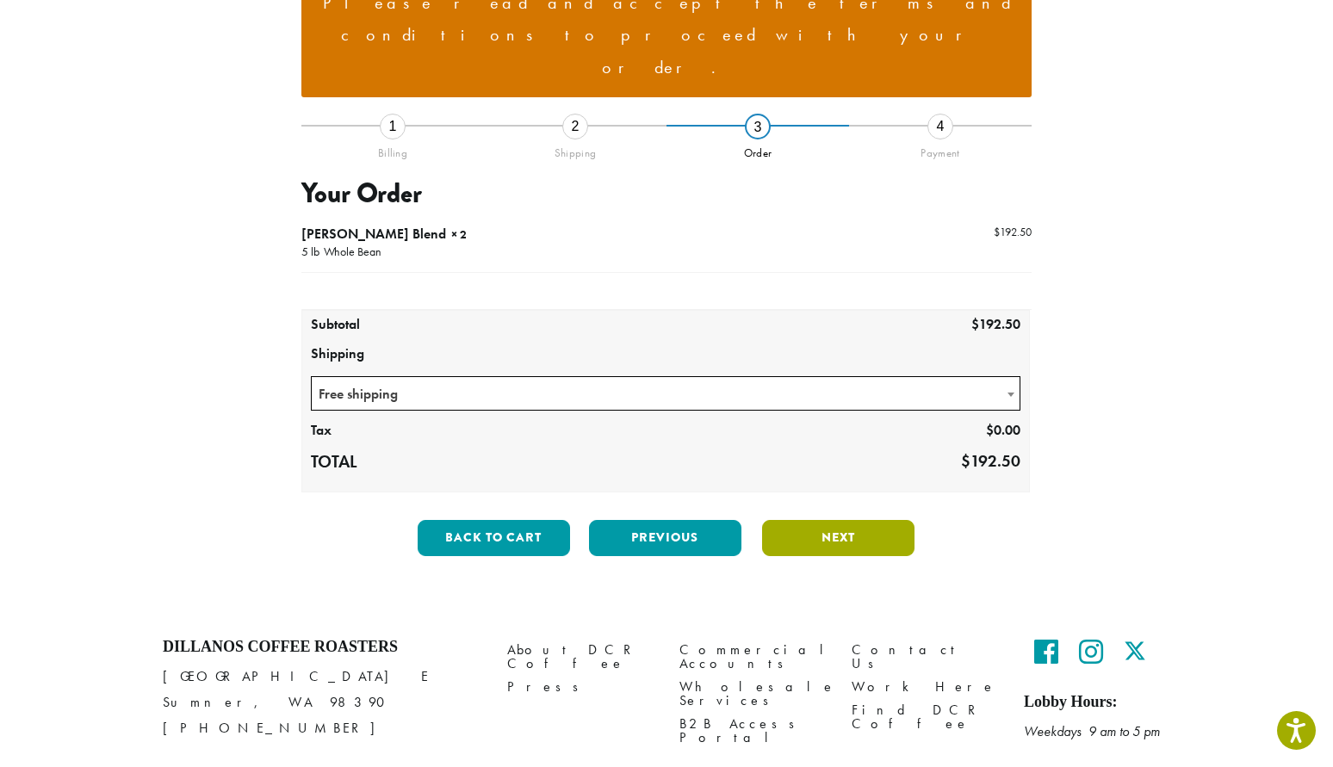
click at [838, 520] on button "Next" at bounding box center [838, 538] width 152 height 36
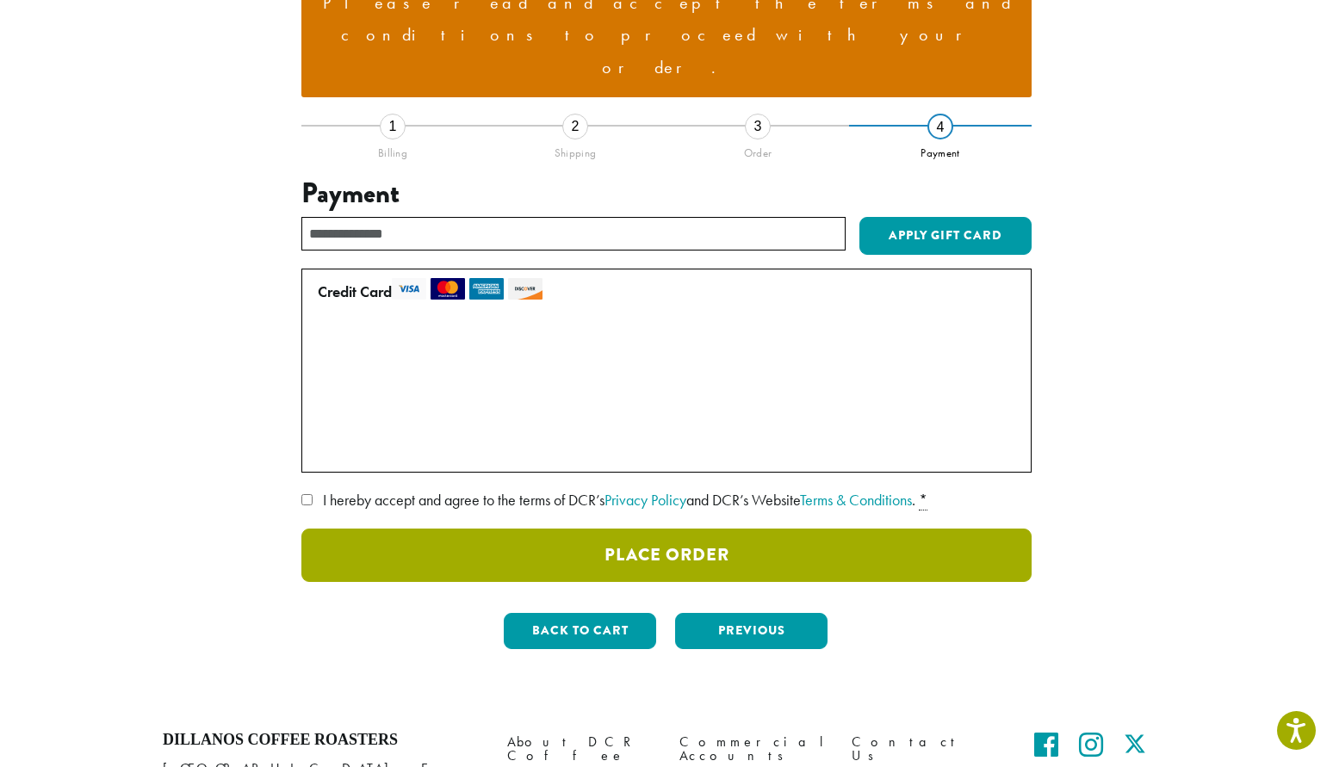
click at [711, 529] on button "Place Order" at bounding box center [666, 555] width 730 height 53
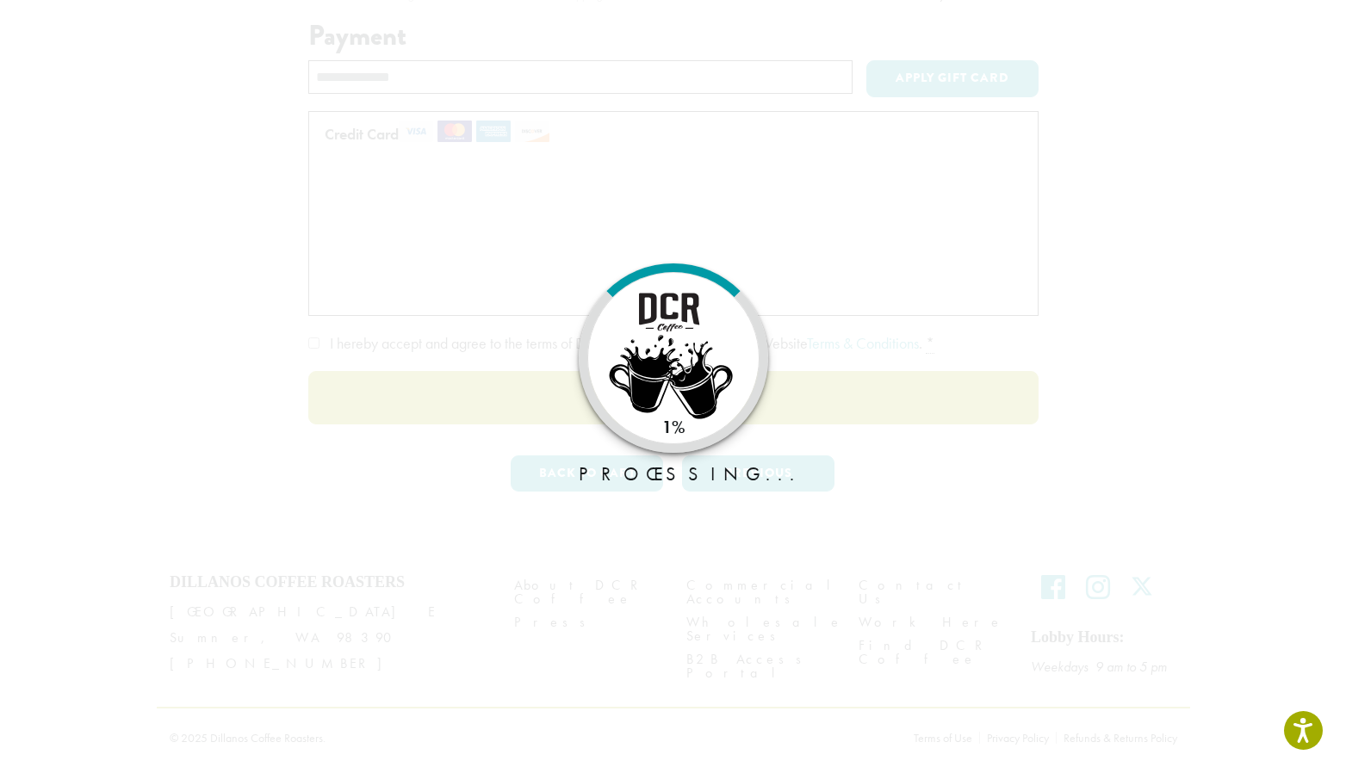
scroll to position [191, 0]
